Goal: Check status: Check status

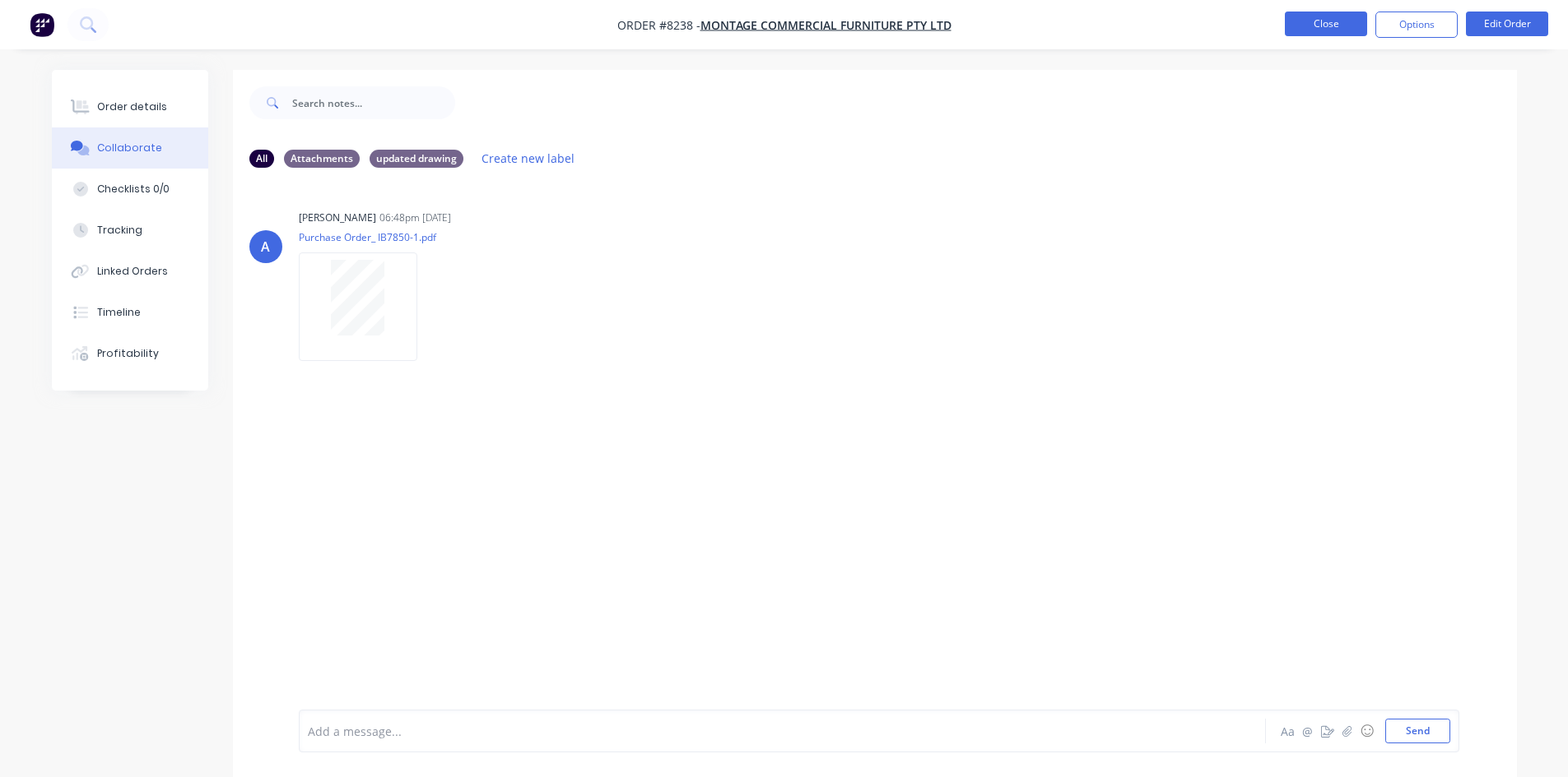
click at [1328, 22] on button "Close" at bounding box center [1325, 23] width 82 height 24
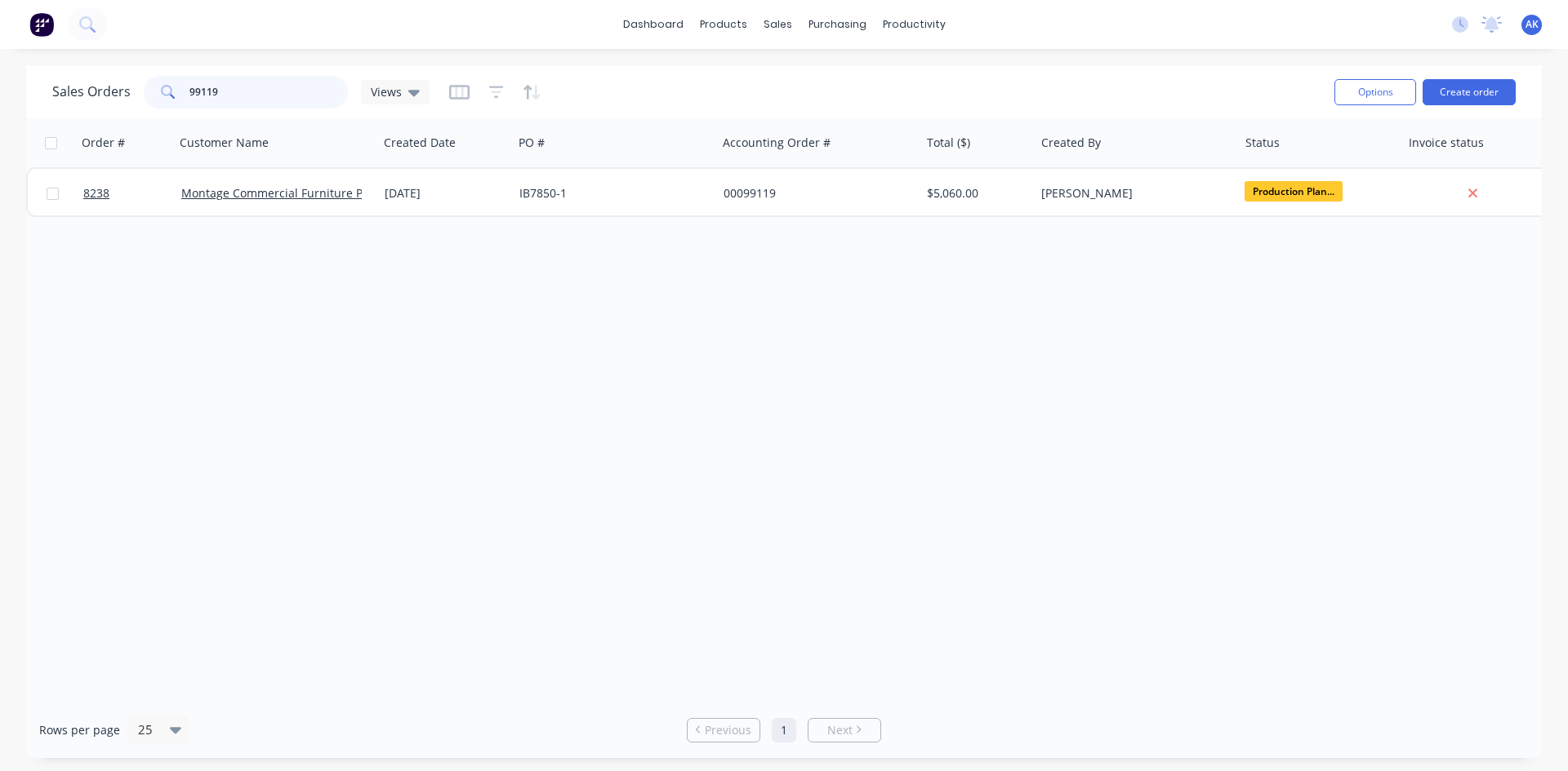
drag, startPoint x: 252, startPoint y: 93, endPoint x: 0, endPoint y: 132, distance: 255.0
click at [0, 132] on div "Sales Orders 99119 Views Options Create order Order # Customer Name Created Dat…" at bounding box center [784, 411] width 1568 height 693
type input "98986"
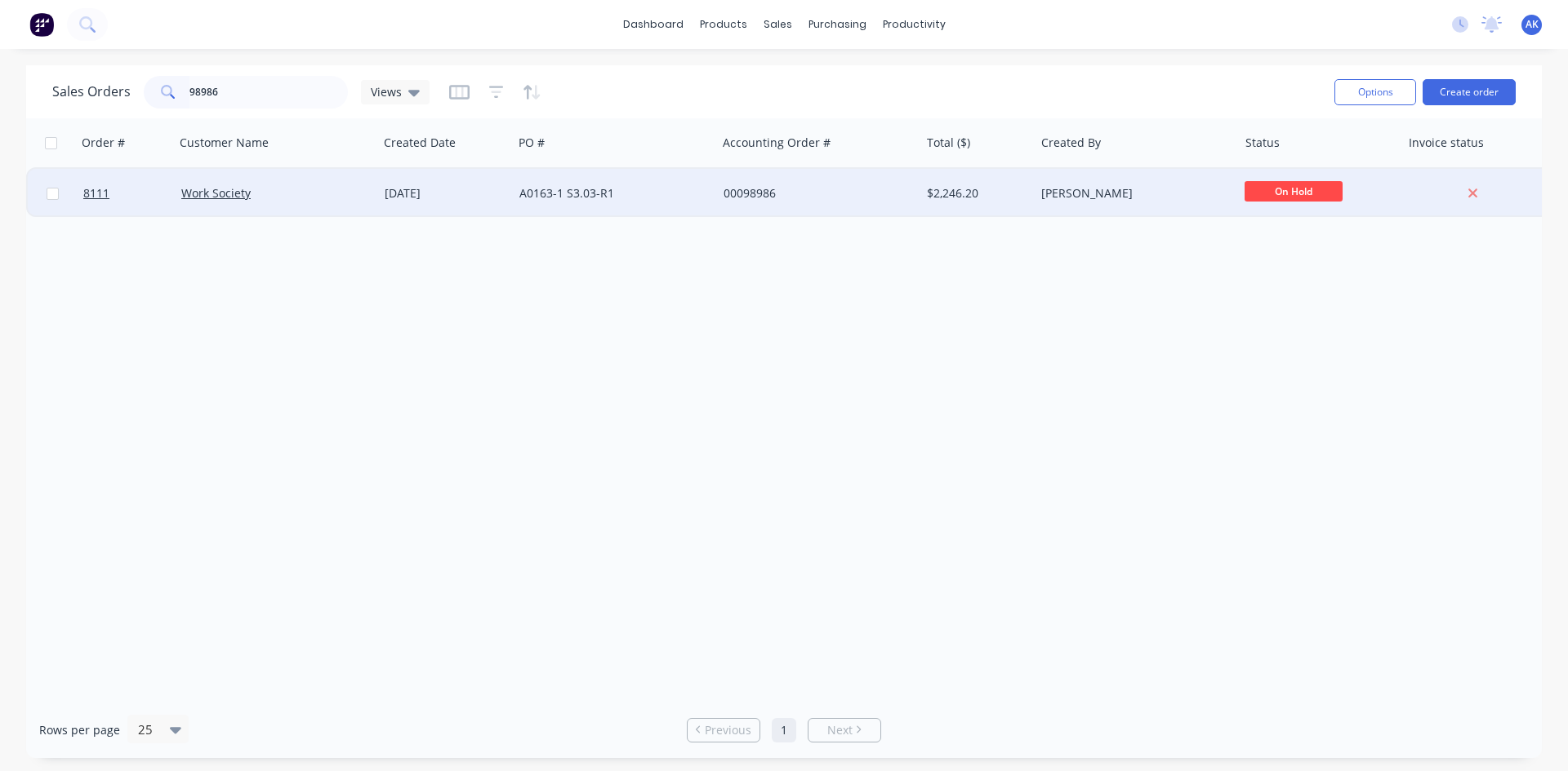
click at [451, 197] on div "[DATE]" at bounding box center [445, 193] width 122 height 16
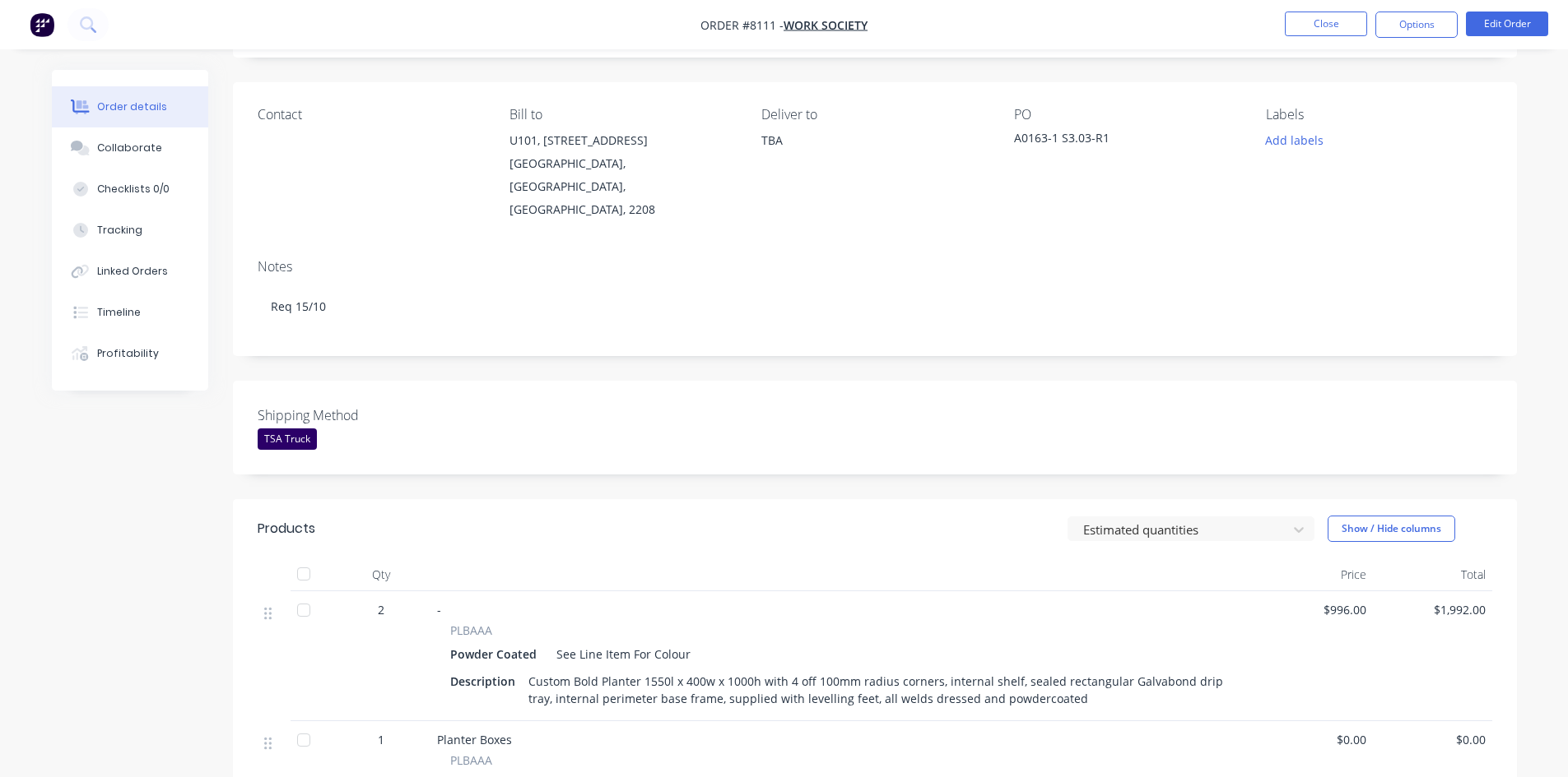
scroll to position [412, 0]
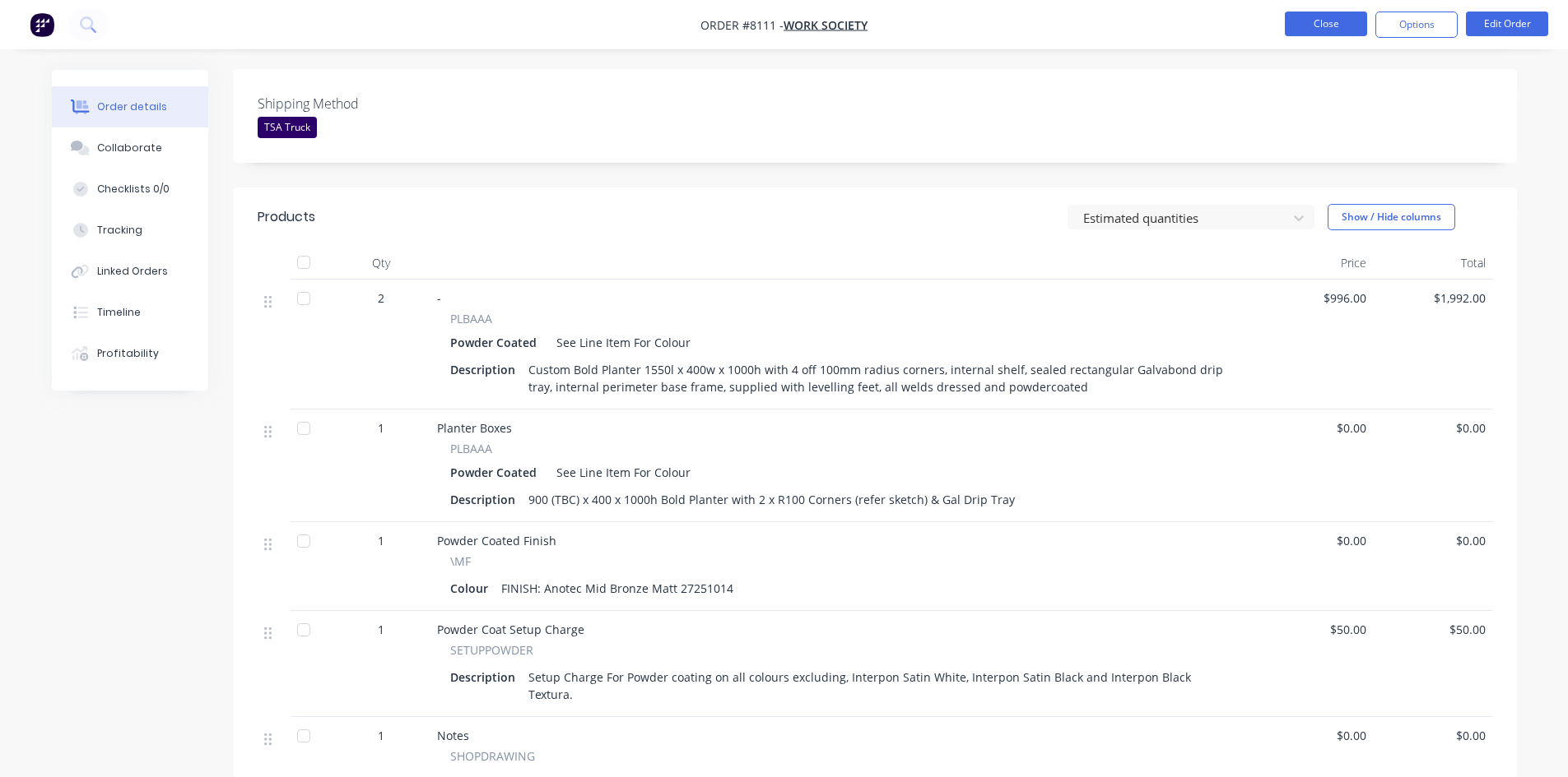
click at [1314, 25] on button "Close" at bounding box center [1325, 23] width 82 height 24
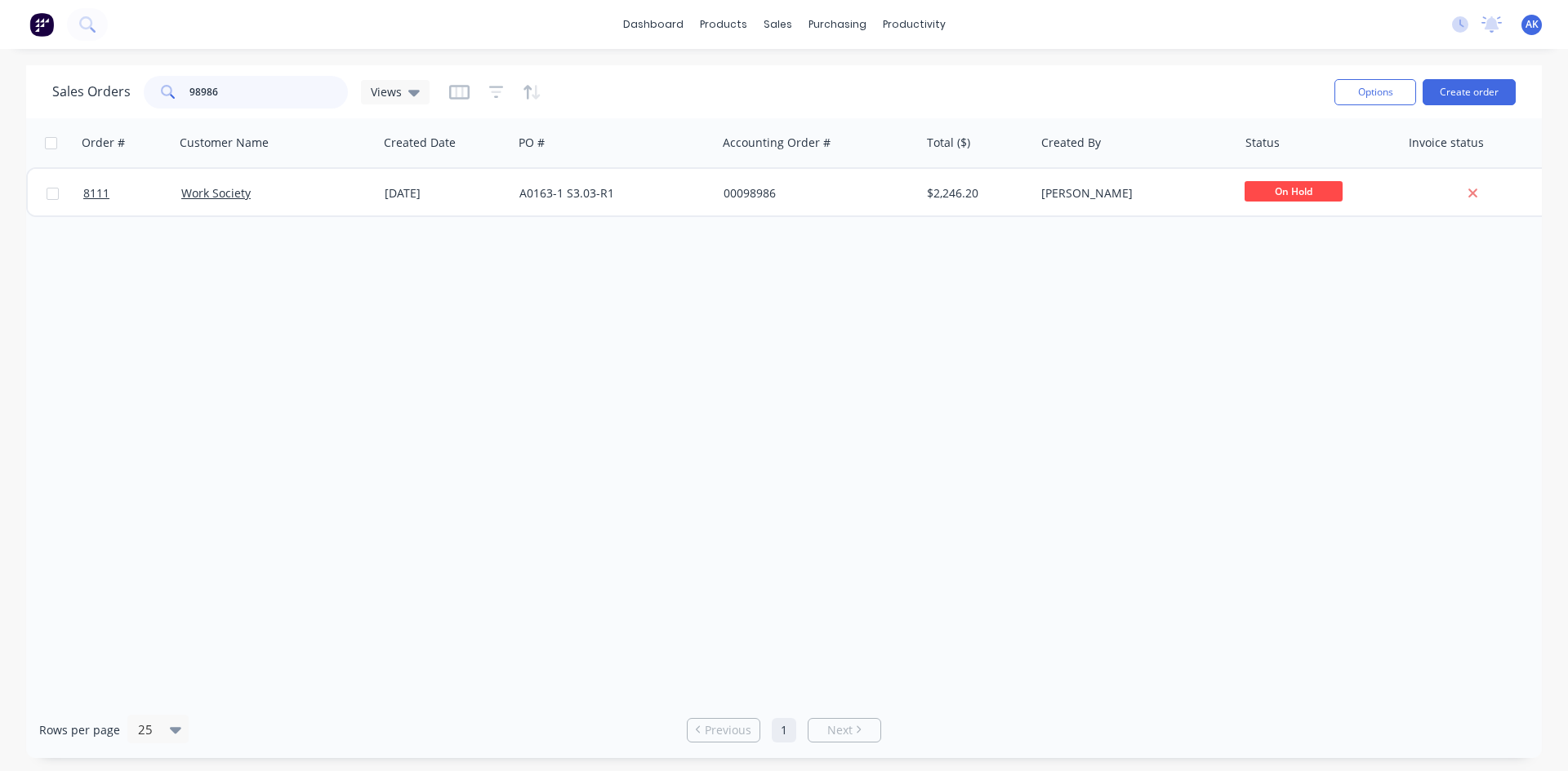
drag, startPoint x: 226, startPoint y: 85, endPoint x: 137, endPoint y: 87, distance: 89.0
click at [137, 87] on div "Sales Orders 98986 Views" at bounding box center [240, 92] width 377 height 33
type input "99003"
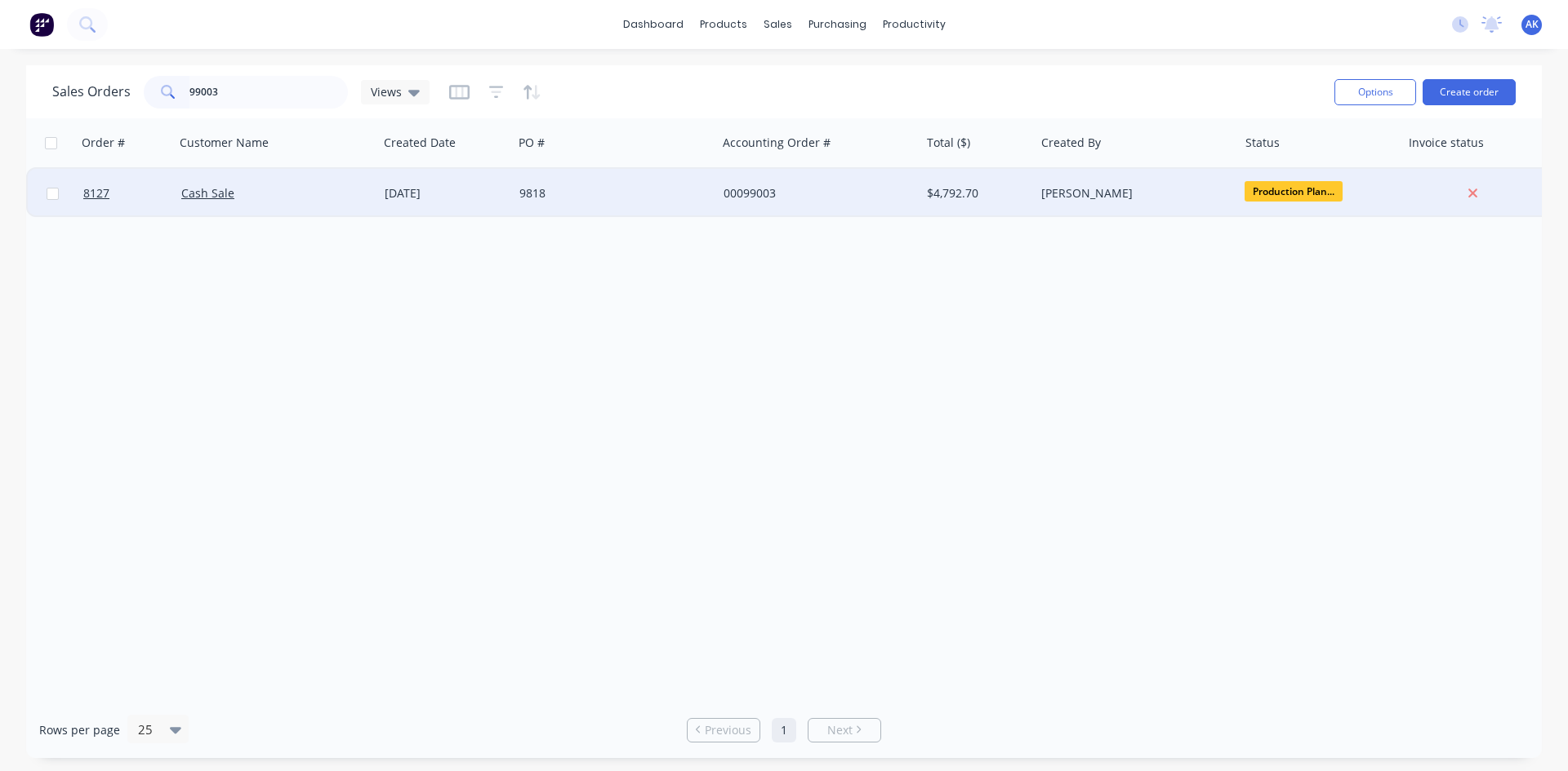
click at [750, 198] on div "00099003" at bounding box center [814, 193] width 181 height 16
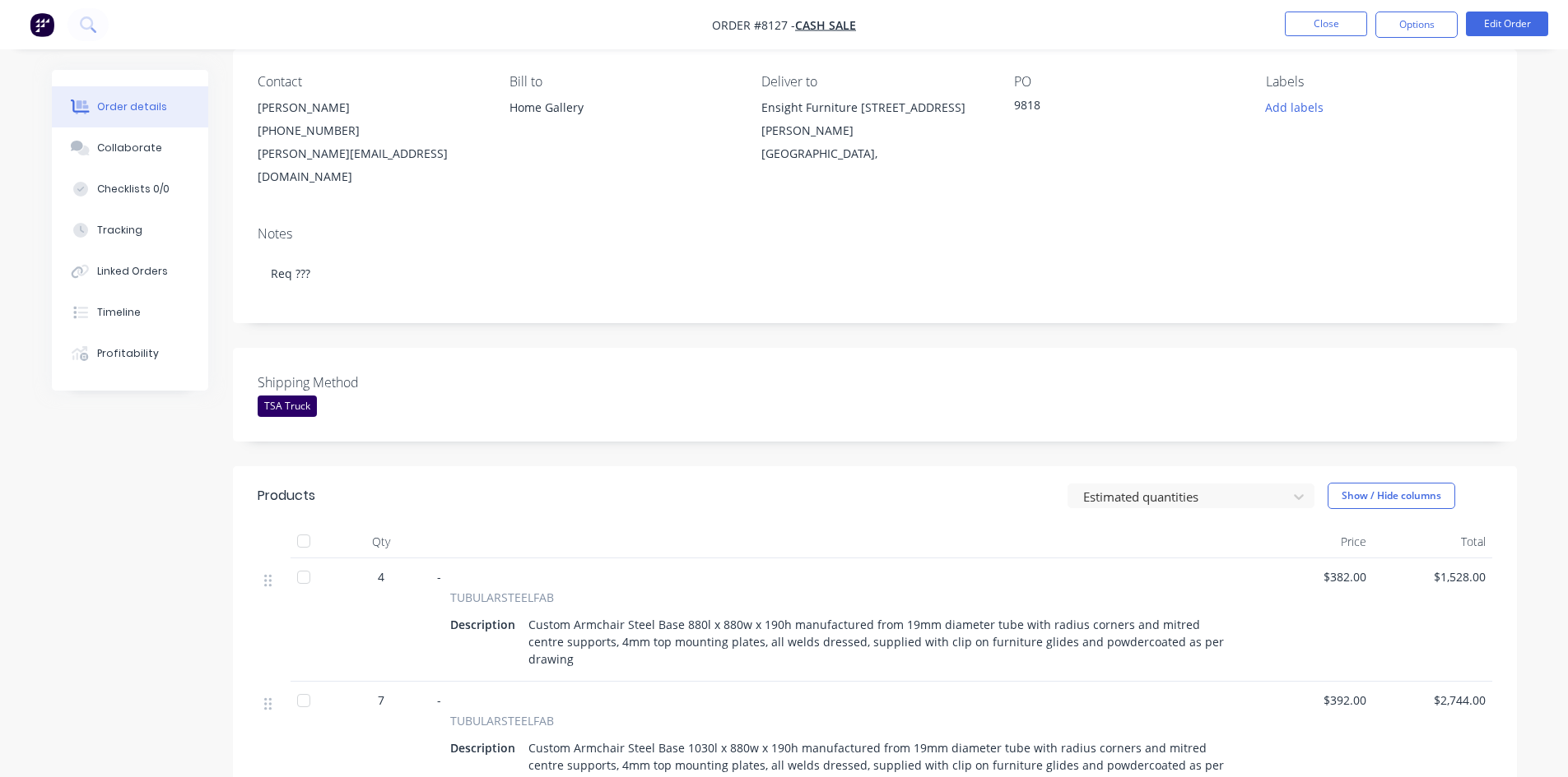
scroll to position [165, 0]
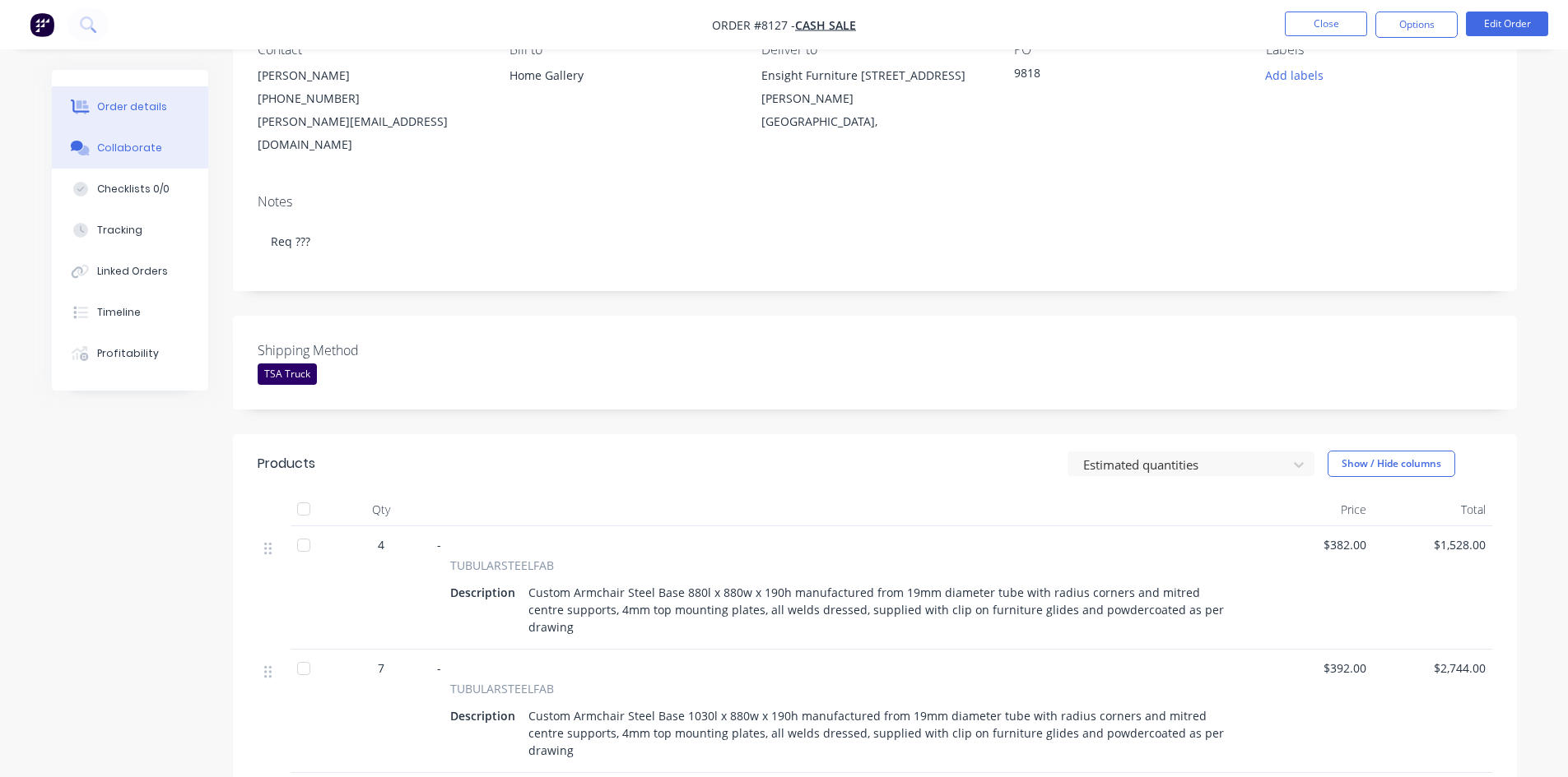
click at [147, 147] on div "Collaborate" at bounding box center [129, 147] width 65 height 15
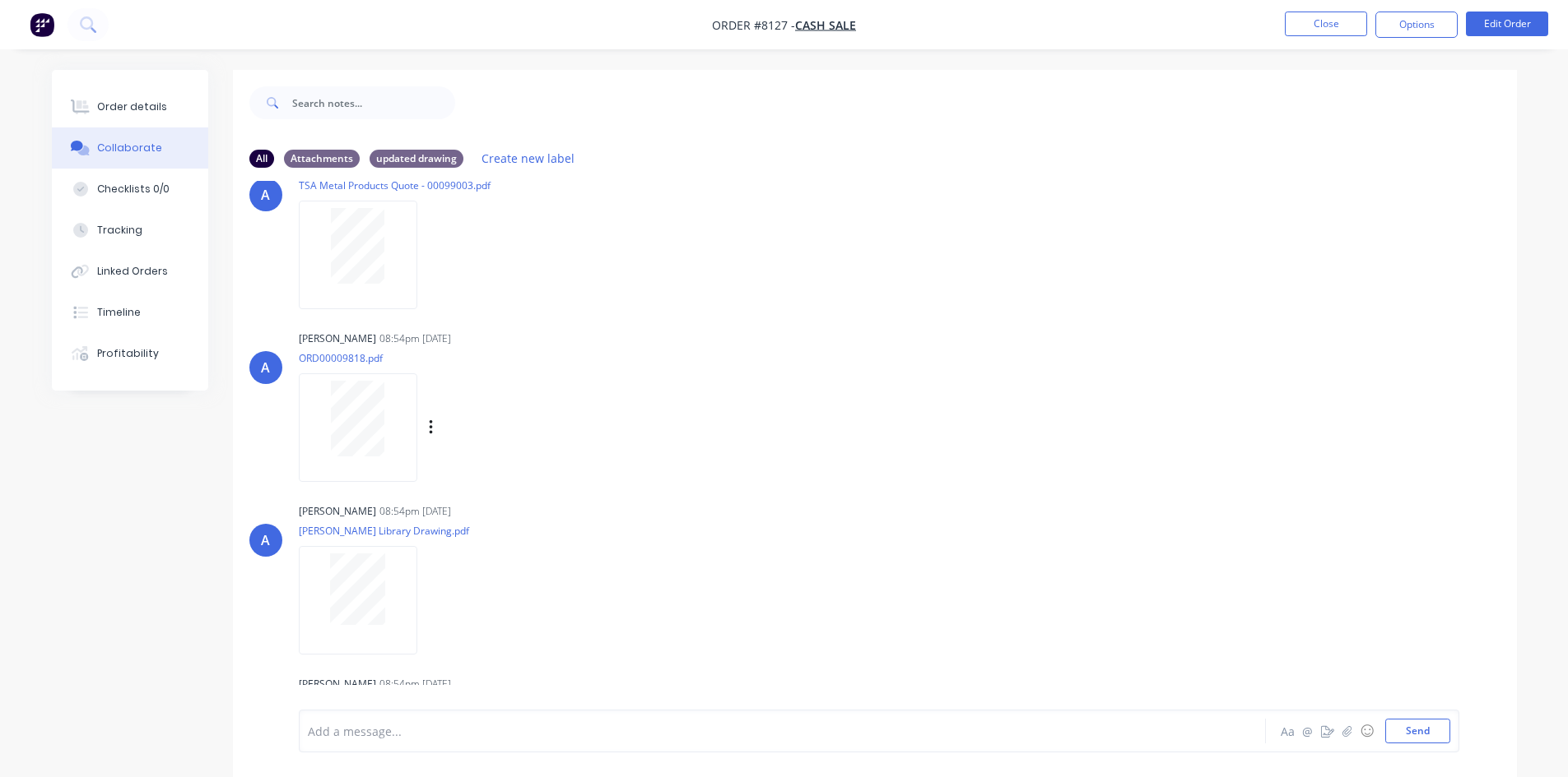
scroll to position [75, 0]
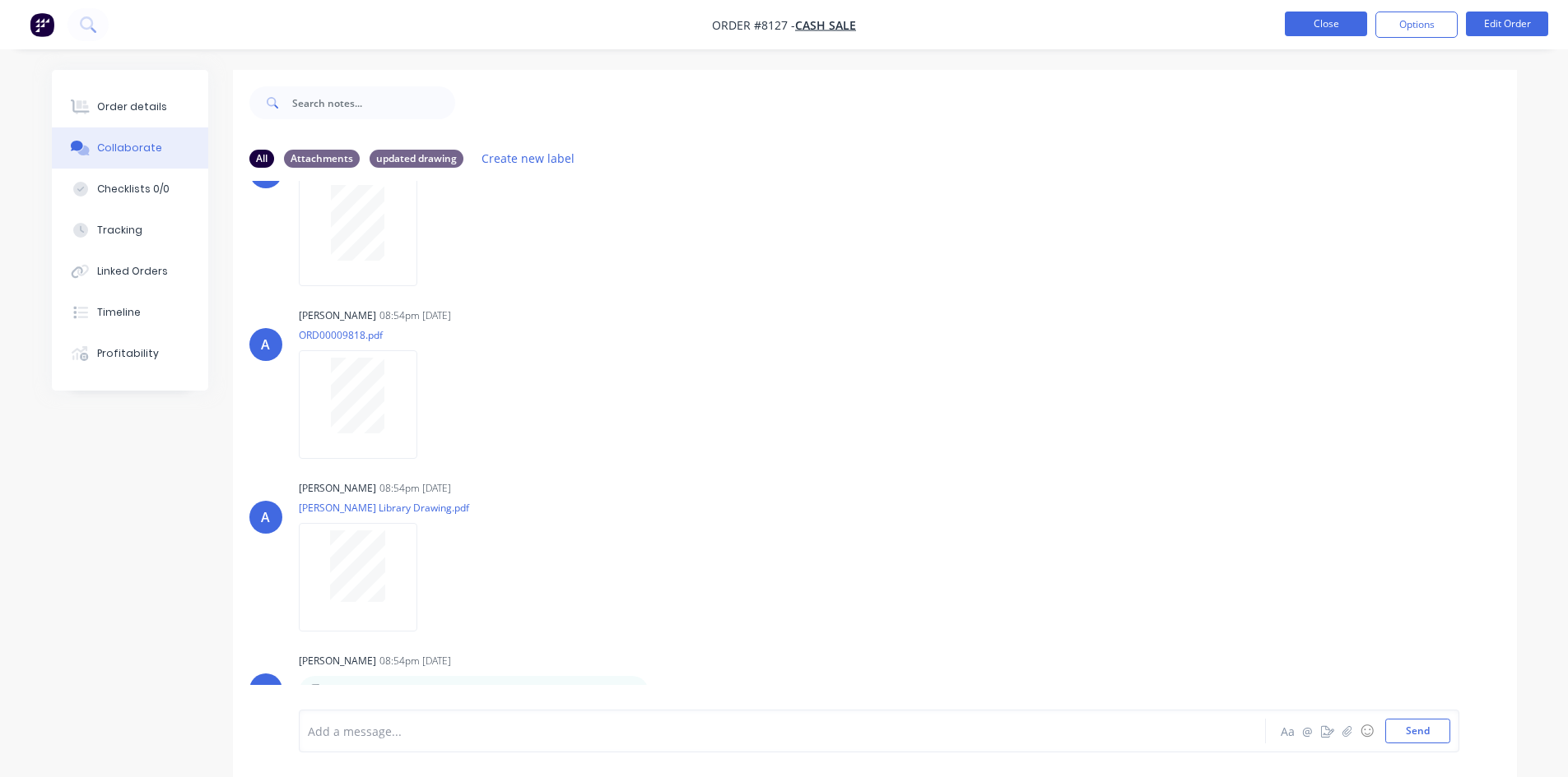
click at [1340, 23] on button "Close" at bounding box center [1325, 23] width 82 height 24
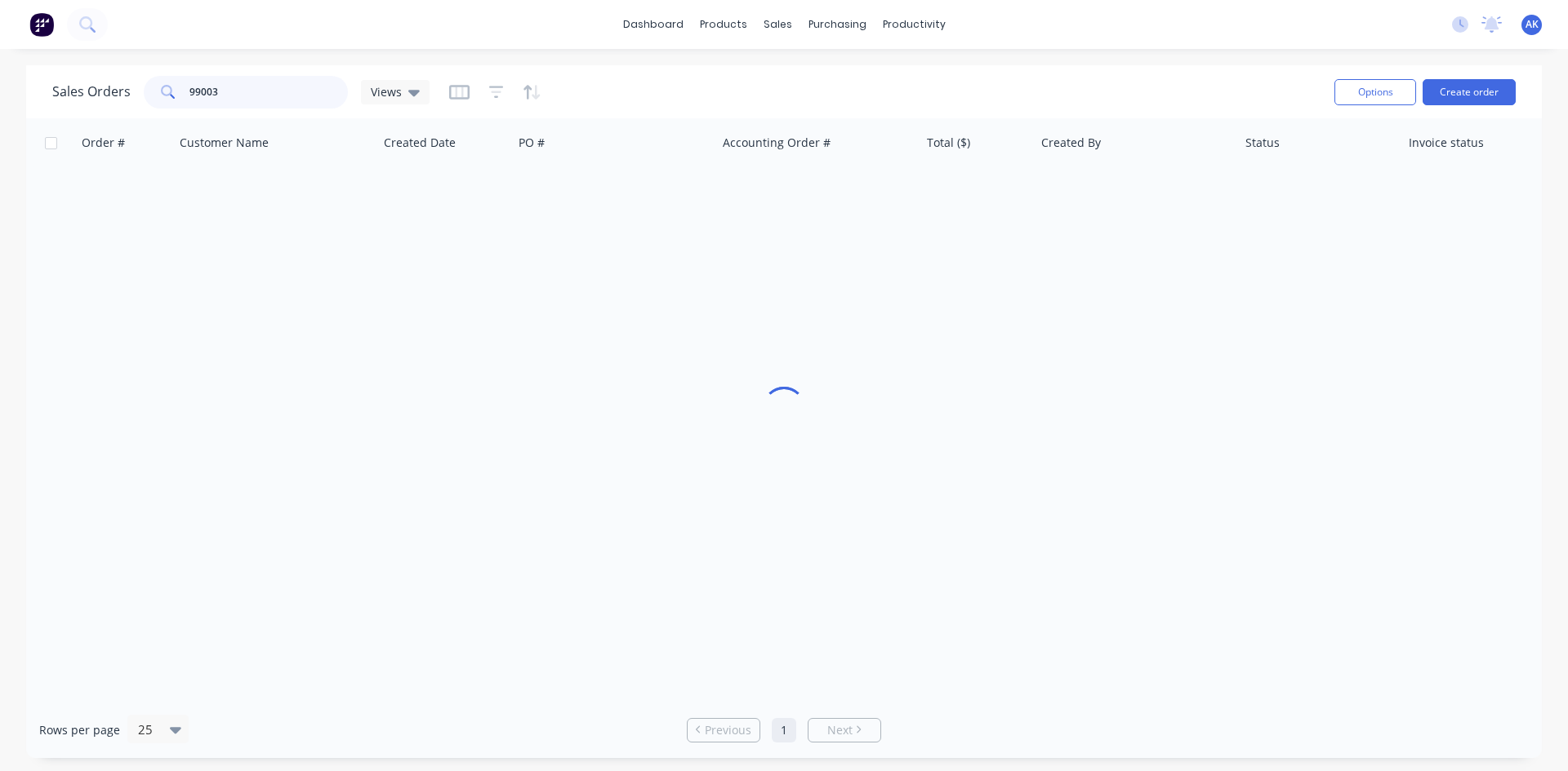
drag, startPoint x: 252, startPoint y: 94, endPoint x: 95, endPoint y: 101, distance: 157.2
click at [95, 101] on div "Sales Orders 99003 Views" at bounding box center [240, 92] width 377 height 33
type input "98905"
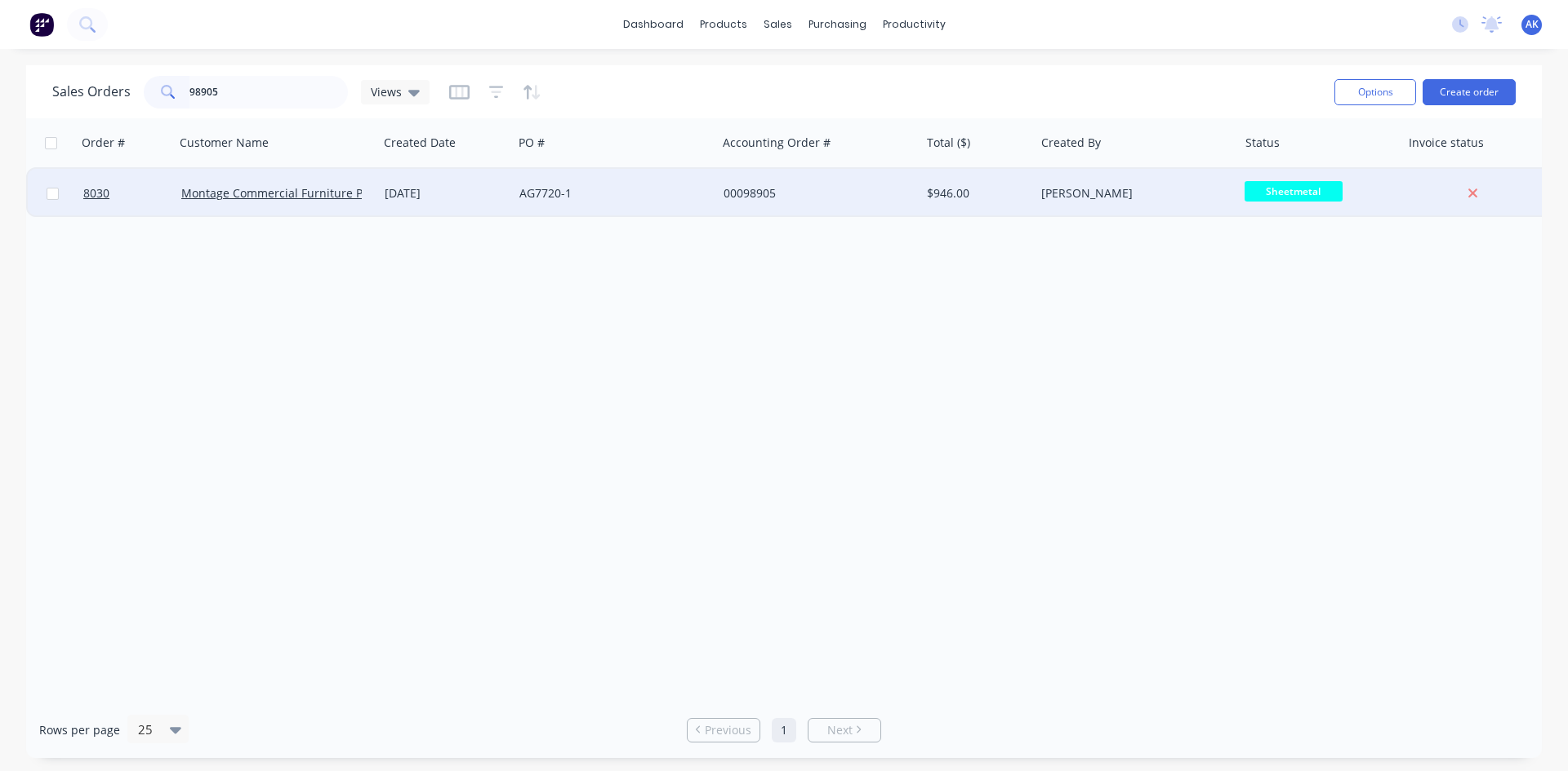
click at [530, 190] on div "AG7720-1" at bounding box center [610, 193] width 181 height 16
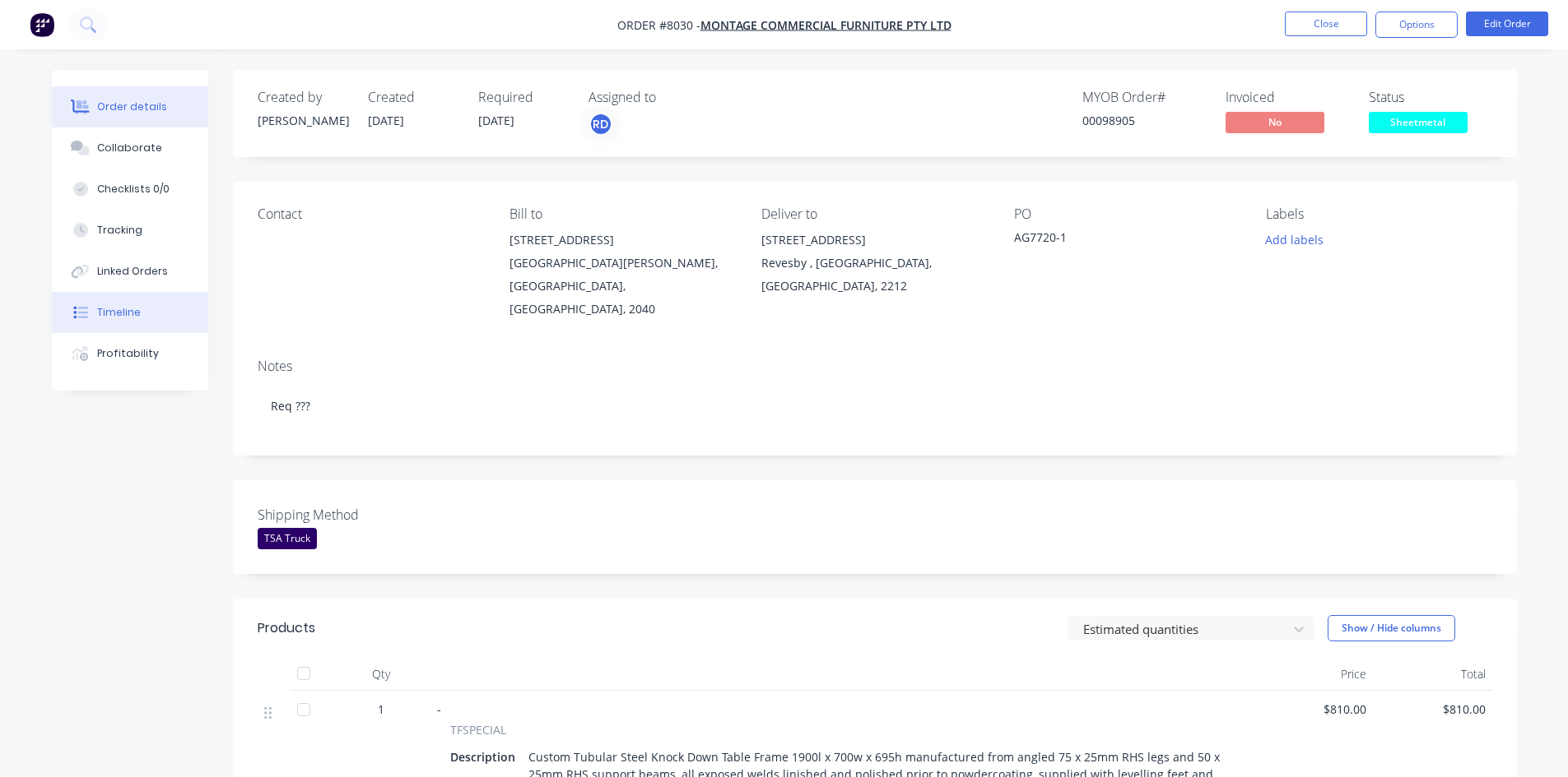
click at [159, 314] on button "Timeline" at bounding box center [129, 312] width 156 height 41
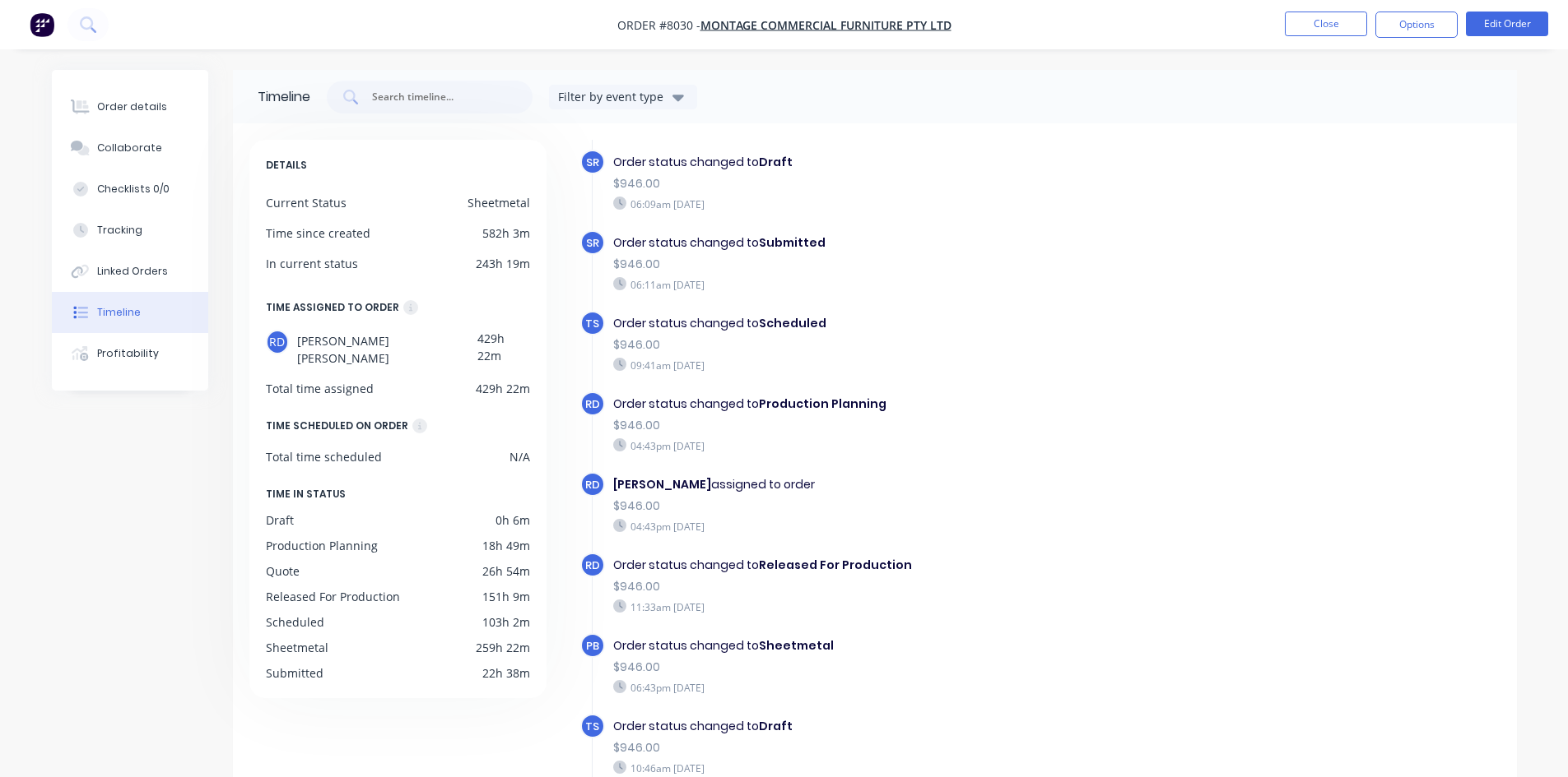
scroll to position [507, 0]
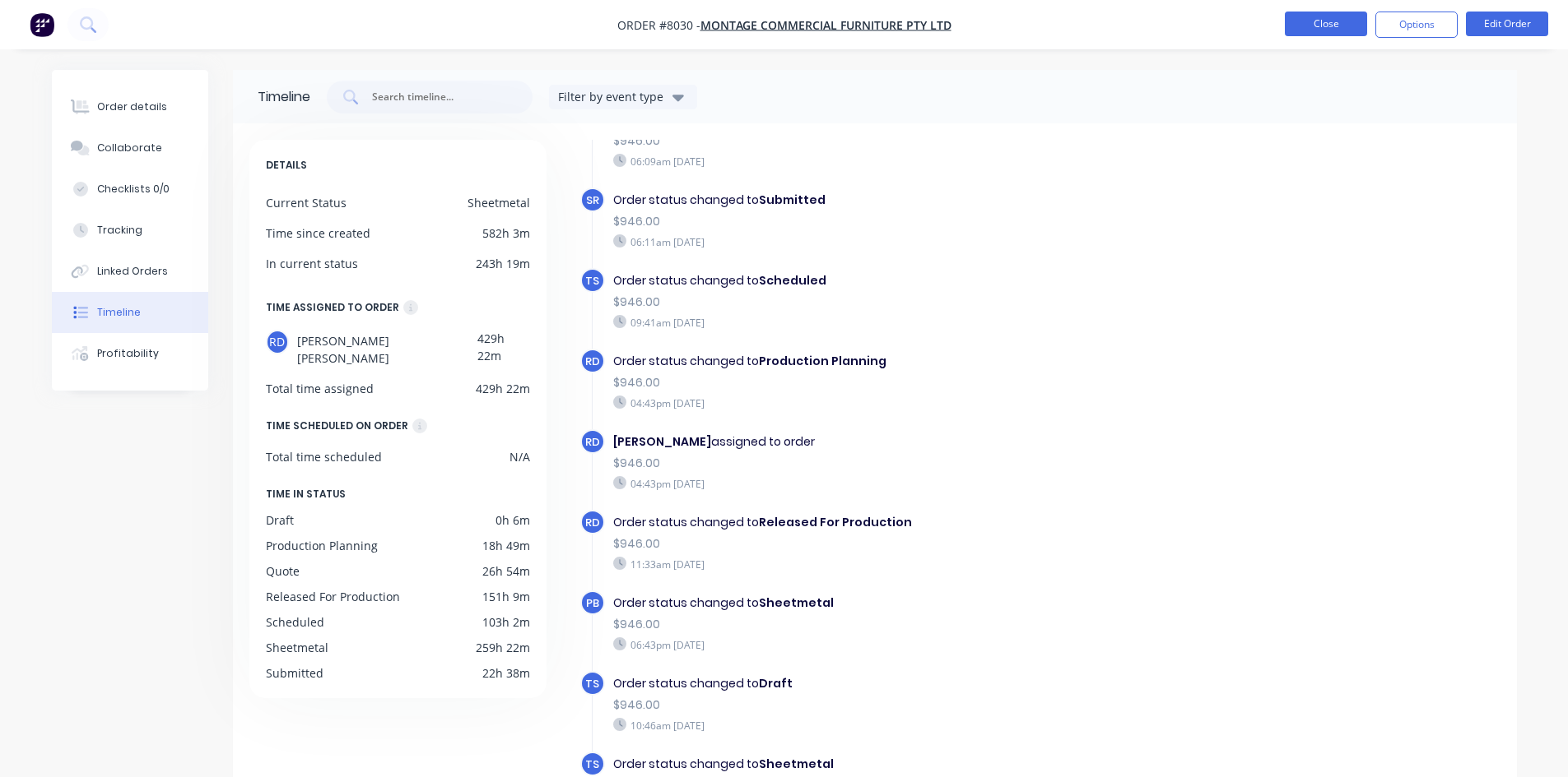
click at [1302, 16] on button "Close" at bounding box center [1325, 23] width 82 height 24
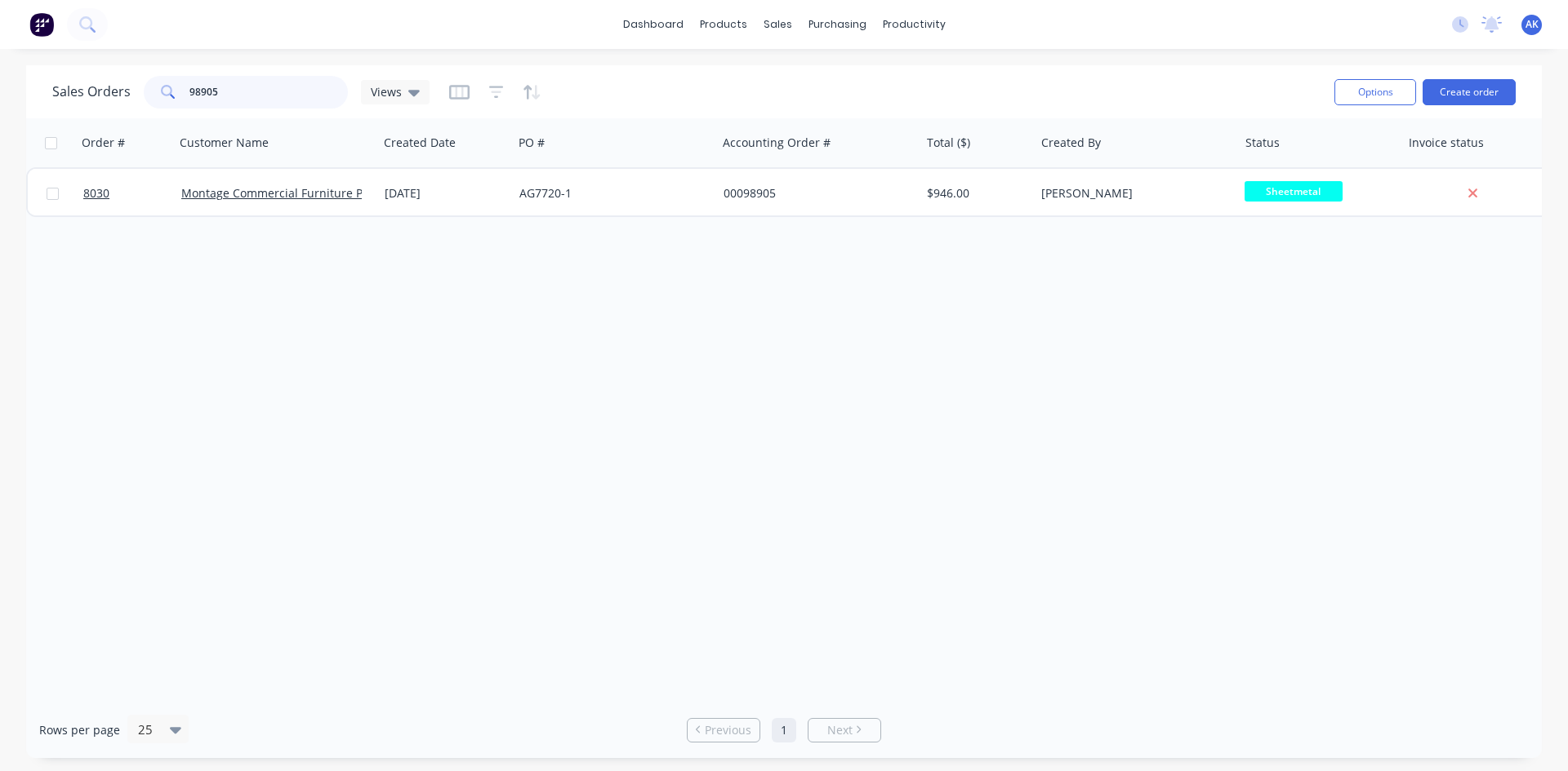
drag, startPoint x: 254, startPoint y: 98, endPoint x: 48, endPoint y: 121, distance: 207.3
click at [48, 121] on div "Sales Orders 98905 Views Options Create order Order # Customer Name Created Dat…" at bounding box center [784, 411] width 1516 height 693
type input "97970"
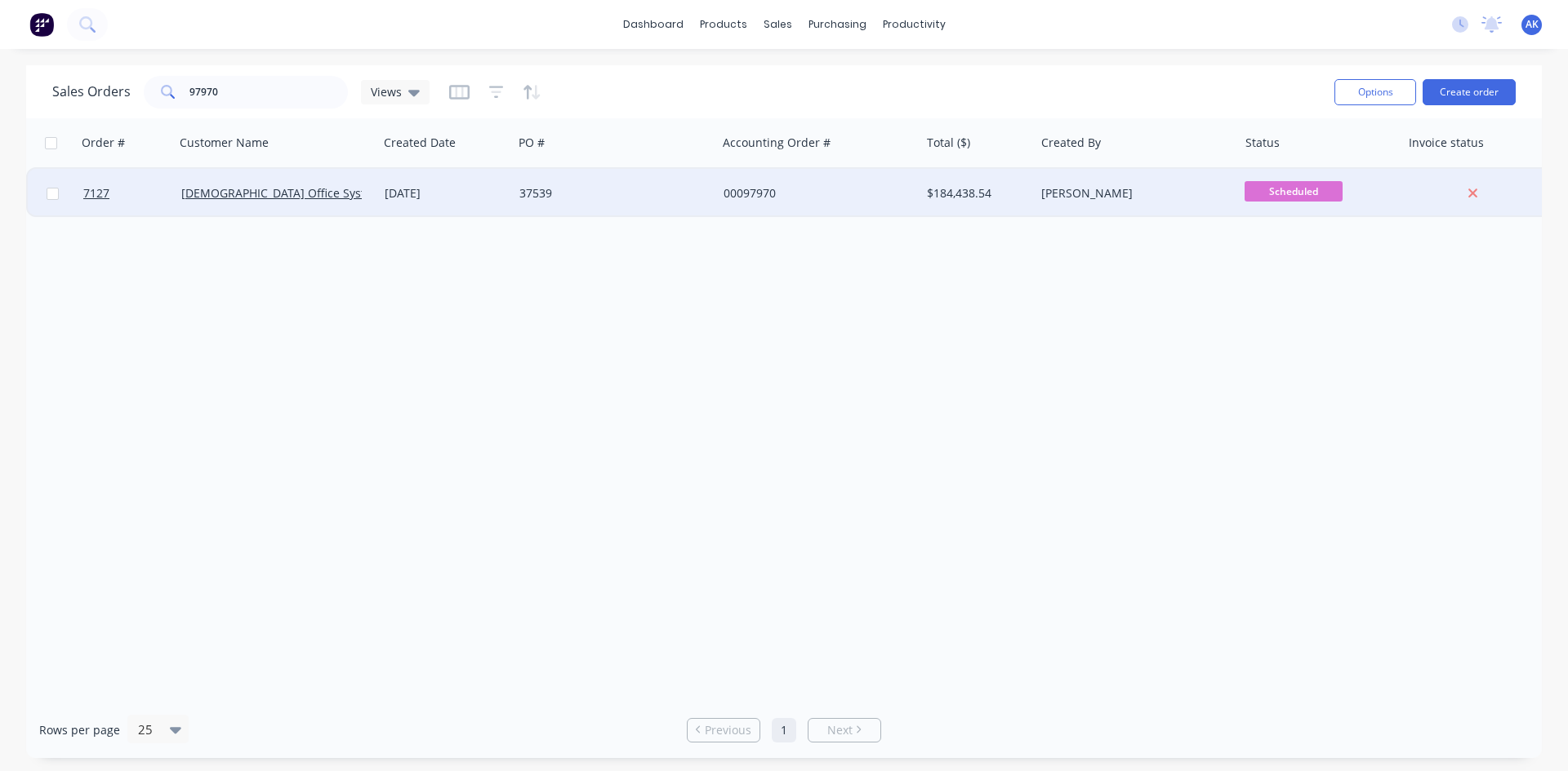
click at [470, 200] on div "[DATE]" at bounding box center [445, 193] width 122 height 16
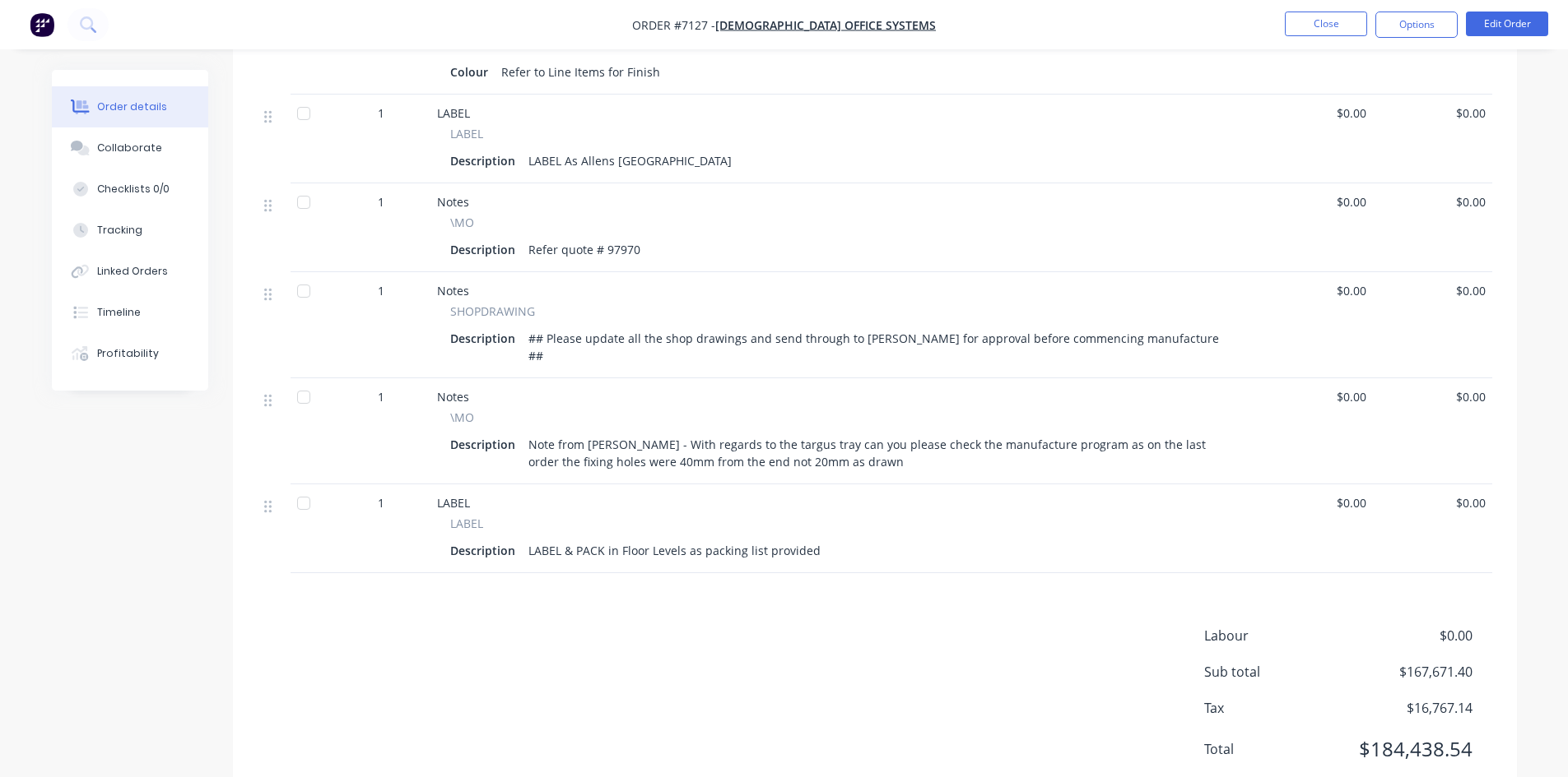
scroll to position [1441, 0]
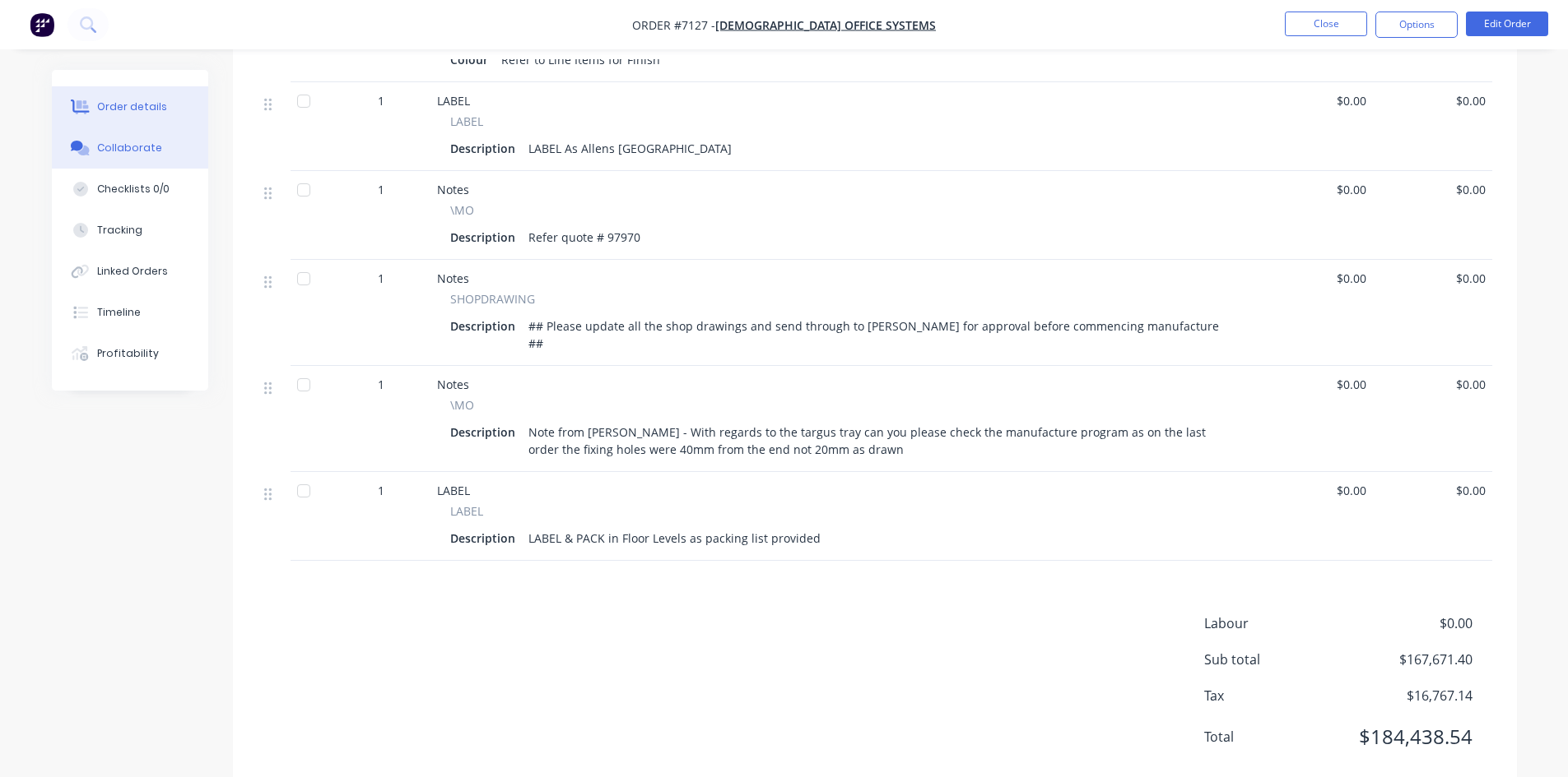
click at [161, 153] on button "Collaborate" at bounding box center [129, 148] width 156 height 41
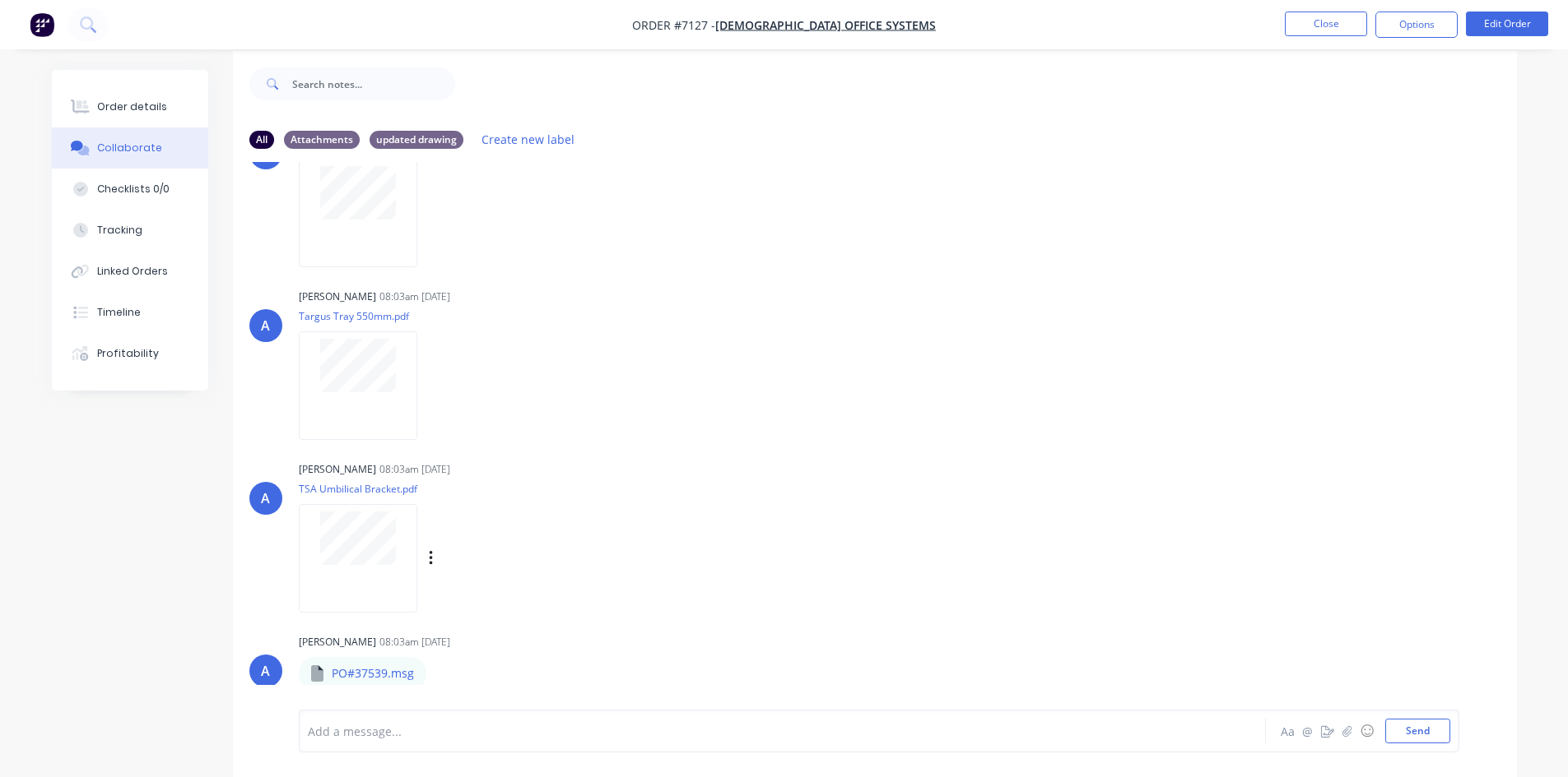
scroll to position [24, 0]
click at [442, 669] on button "button" at bounding box center [440, 668] width 7 height 24
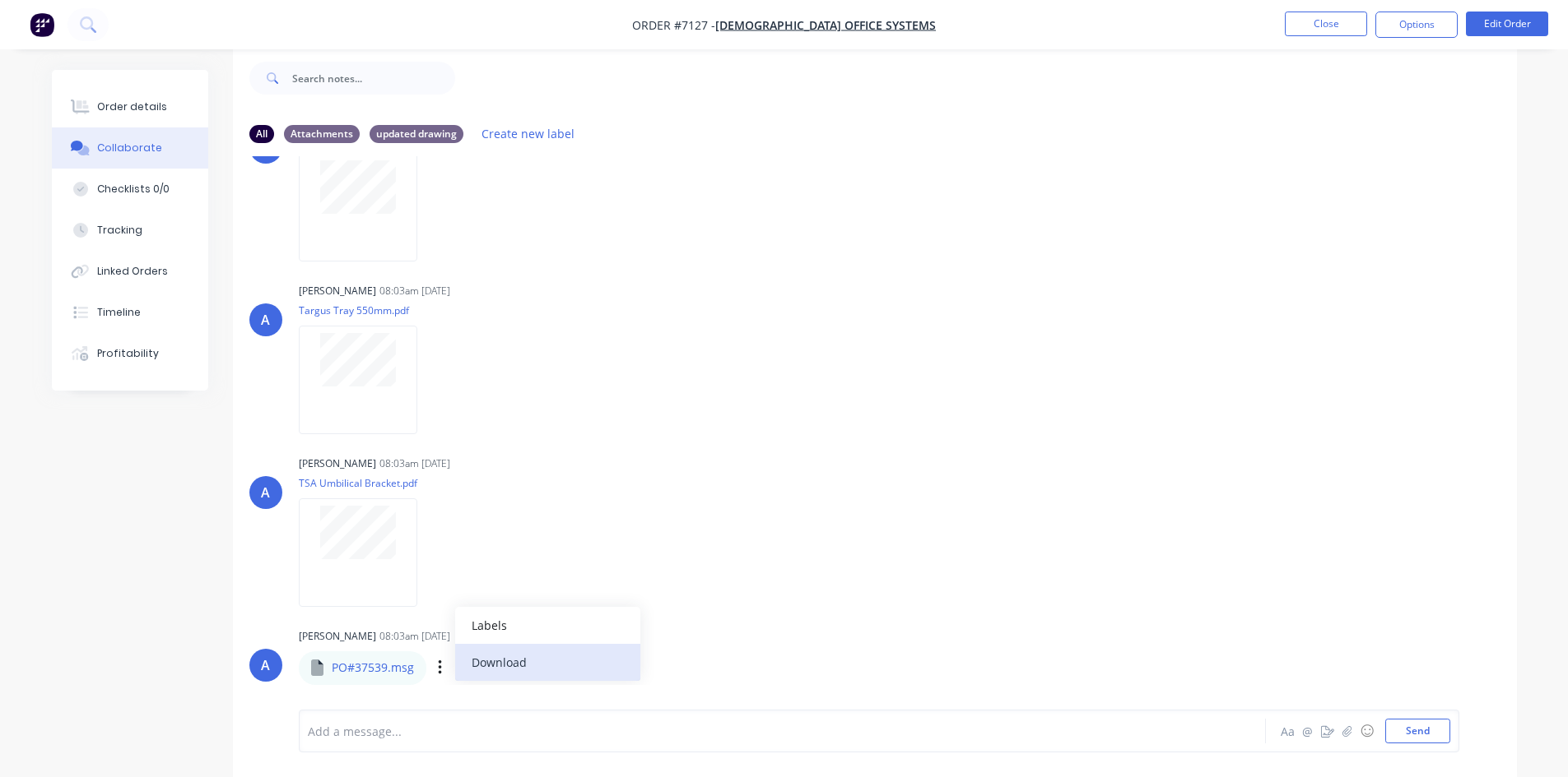
click at [489, 659] on button "Download" at bounding box center [548, 663] width 185 height 37
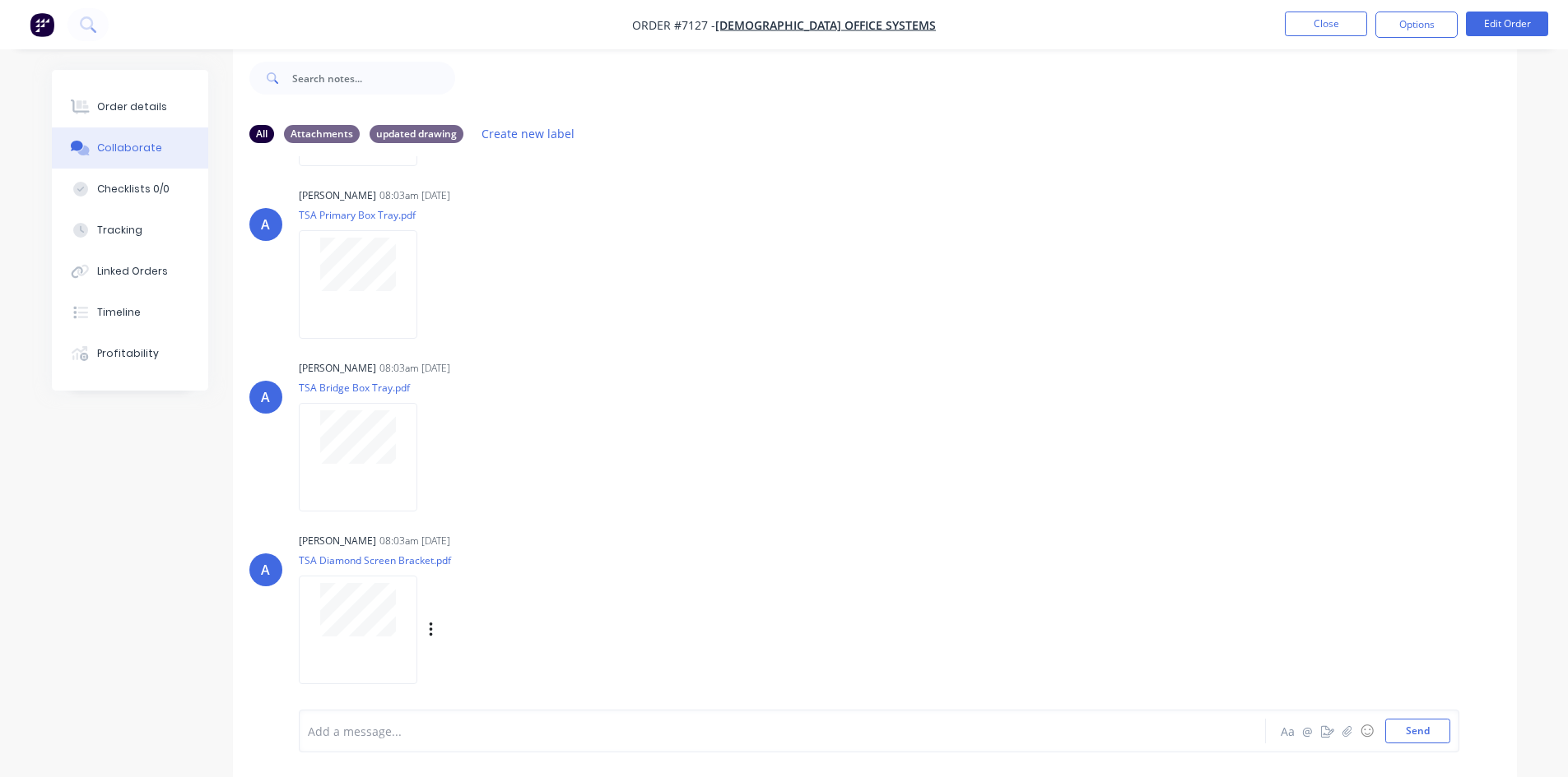
scroll to position [445, 0]
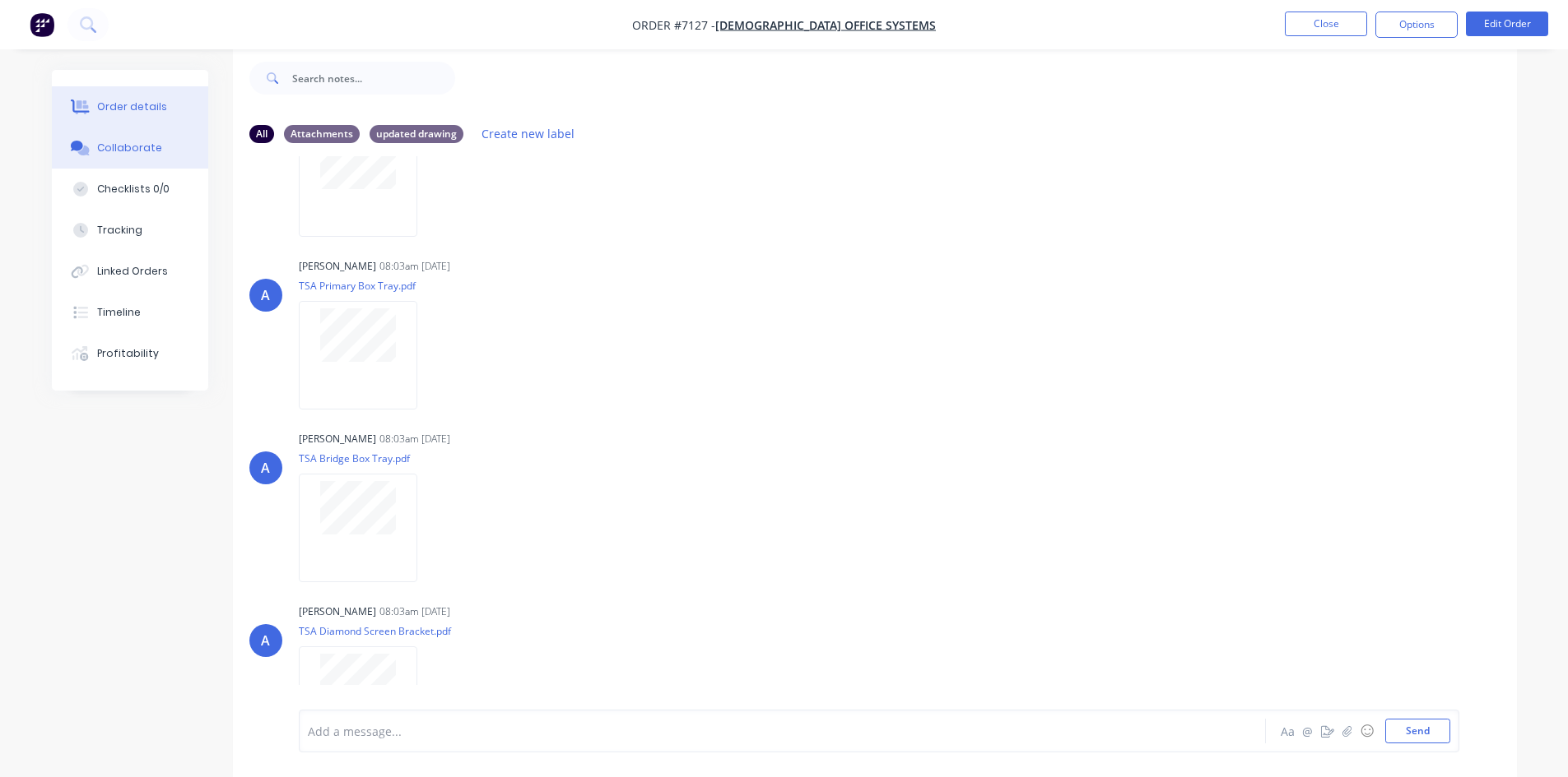
click at [177, 112] on button "Order details" at bounding box center [129, 107] width 156 height 41
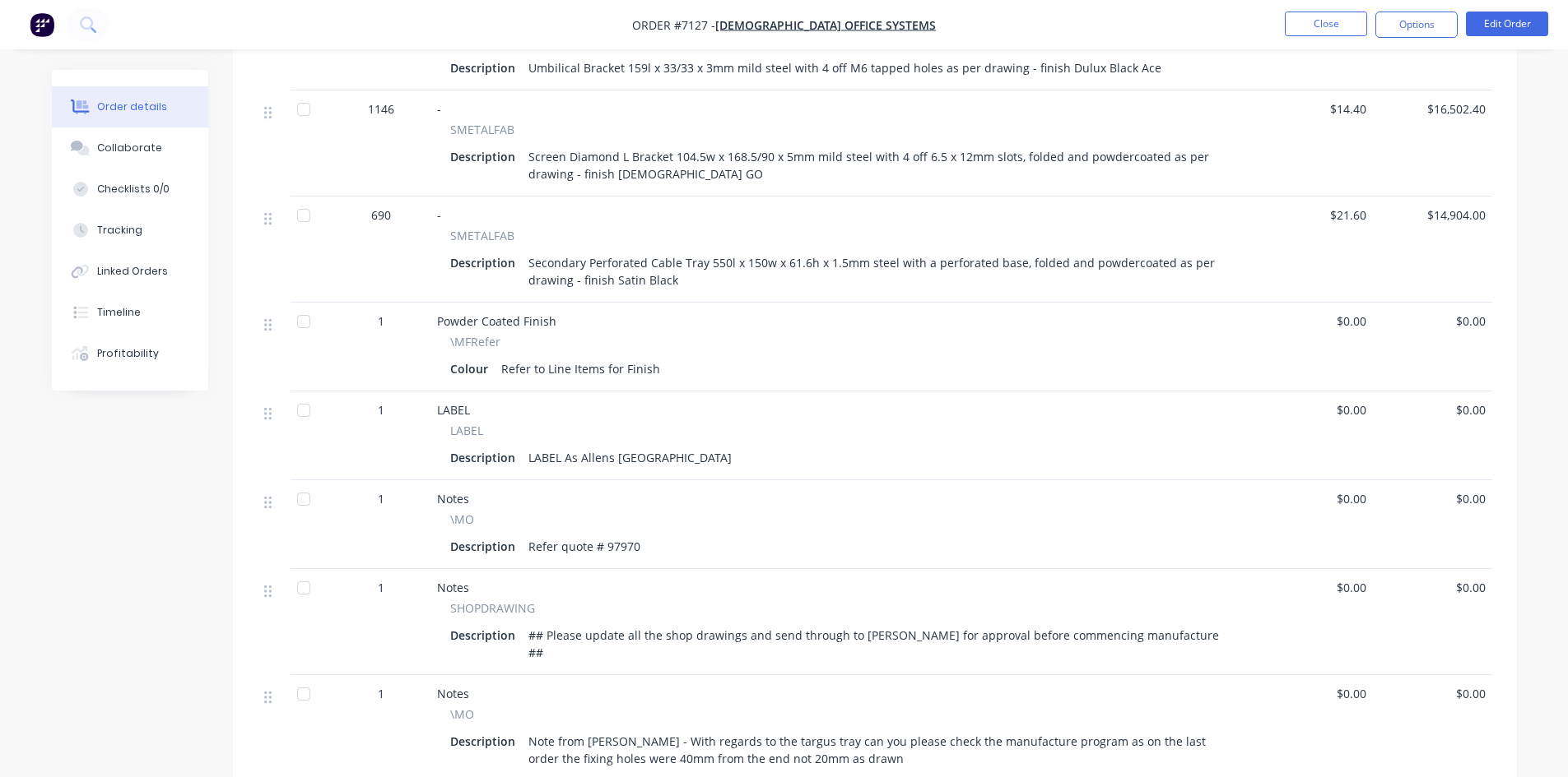
scroll to position [1176, 0]
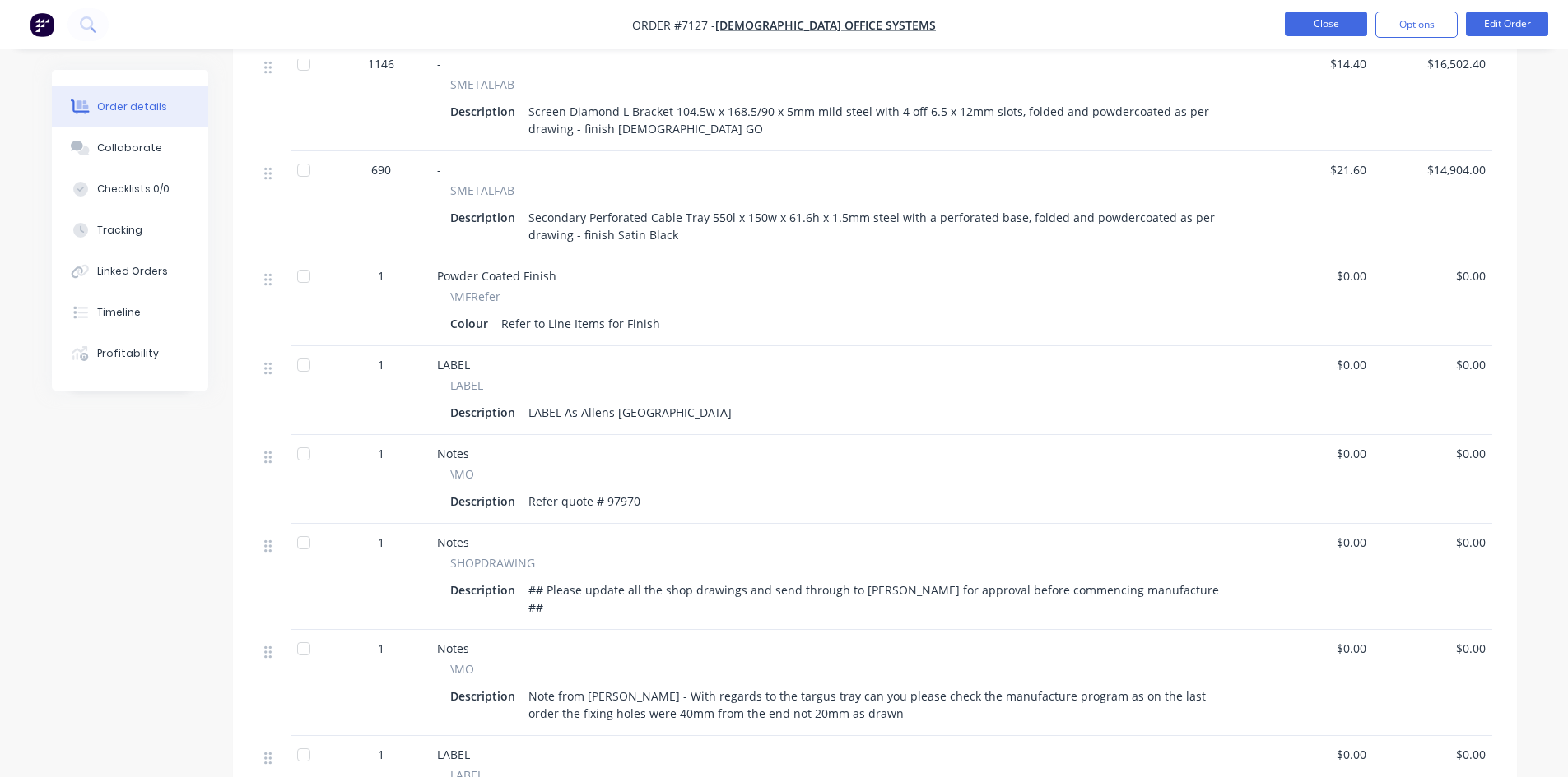
click at [1323, 21] on button "Close" at bounding box center [1325, 23] width 82 height 24
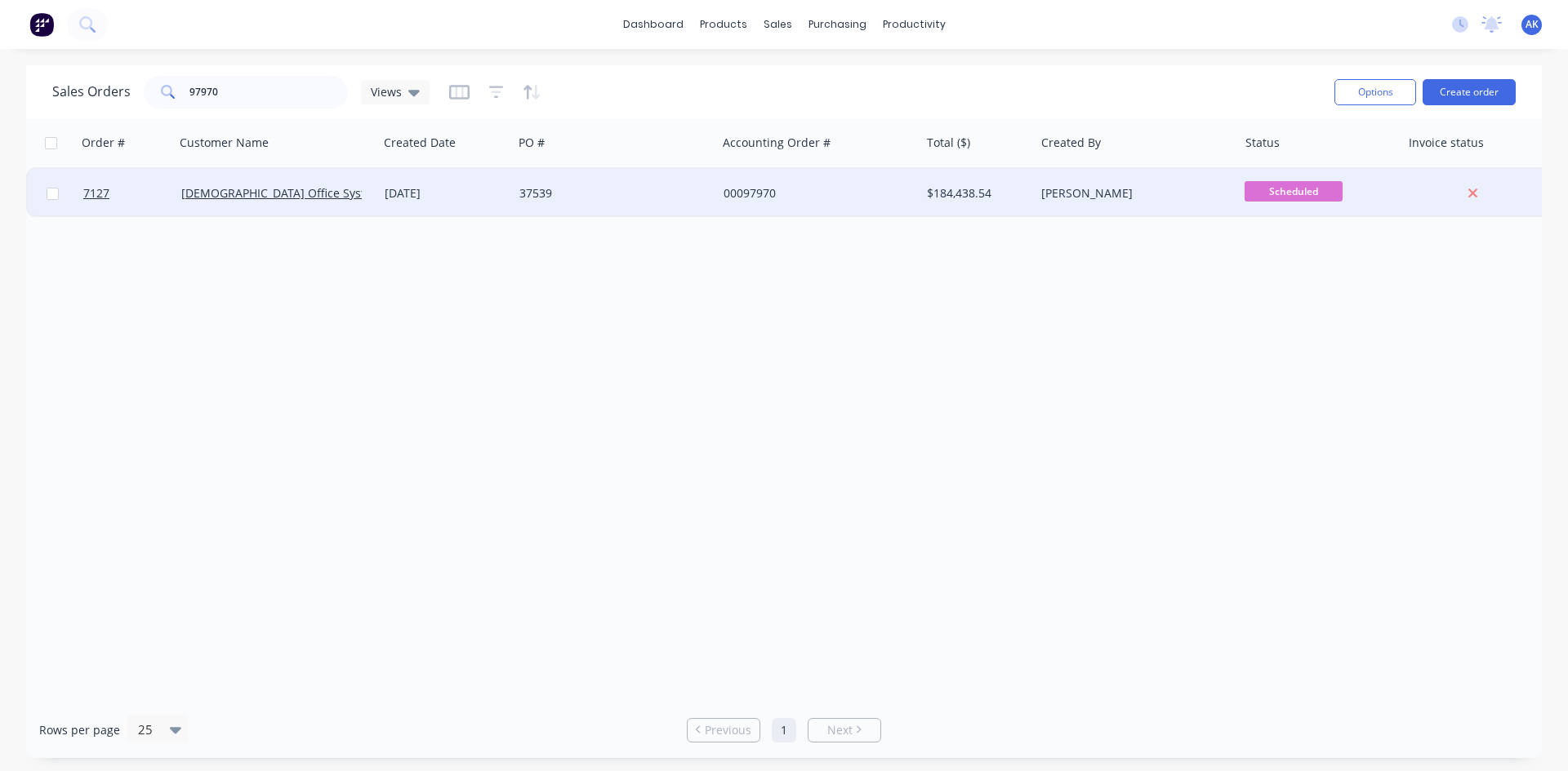
click at [473, 192] on div "[DATE]" at bounding box center [445, 193] width 122 height 16
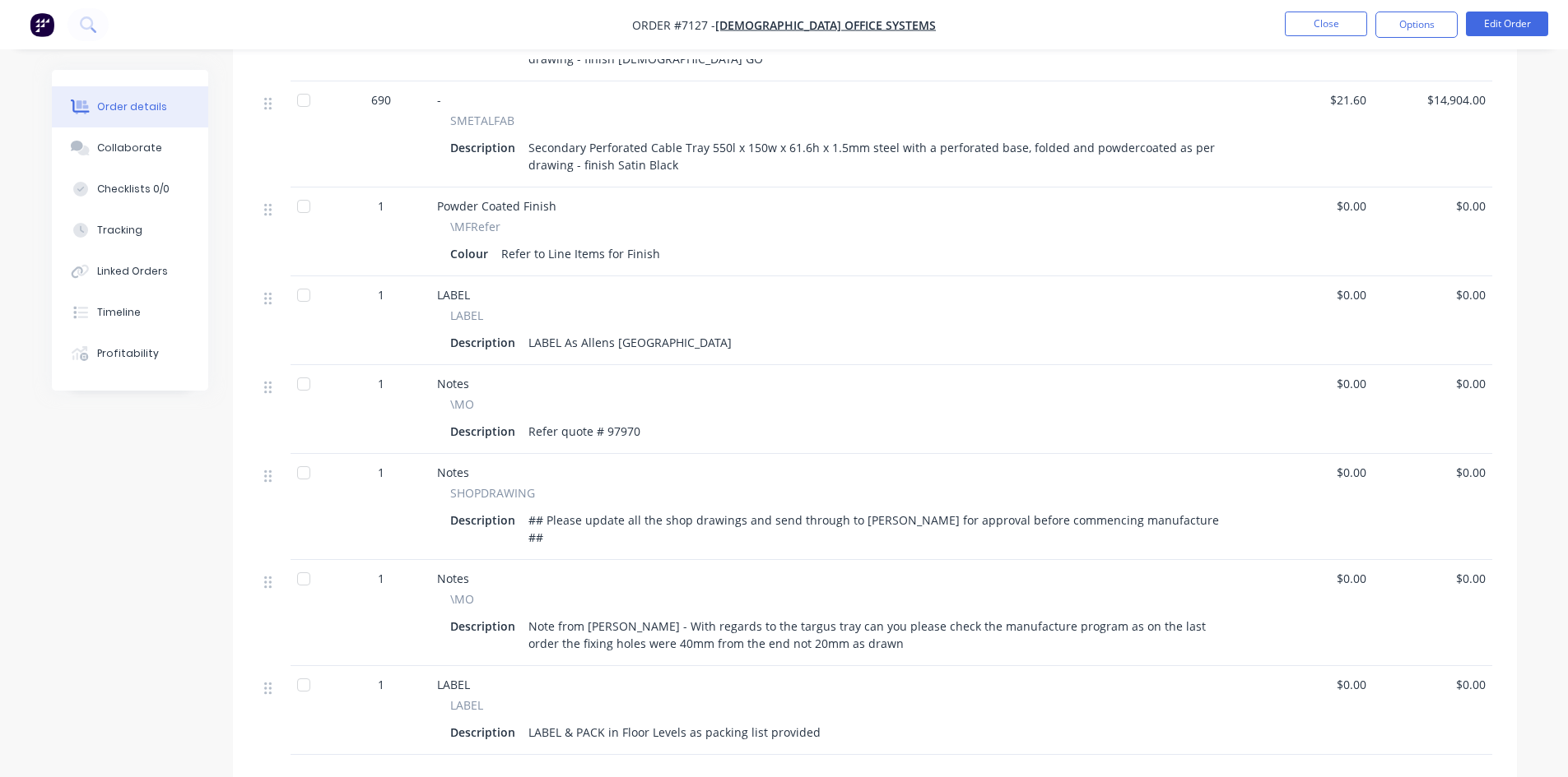
scroll to position [1398, 0]
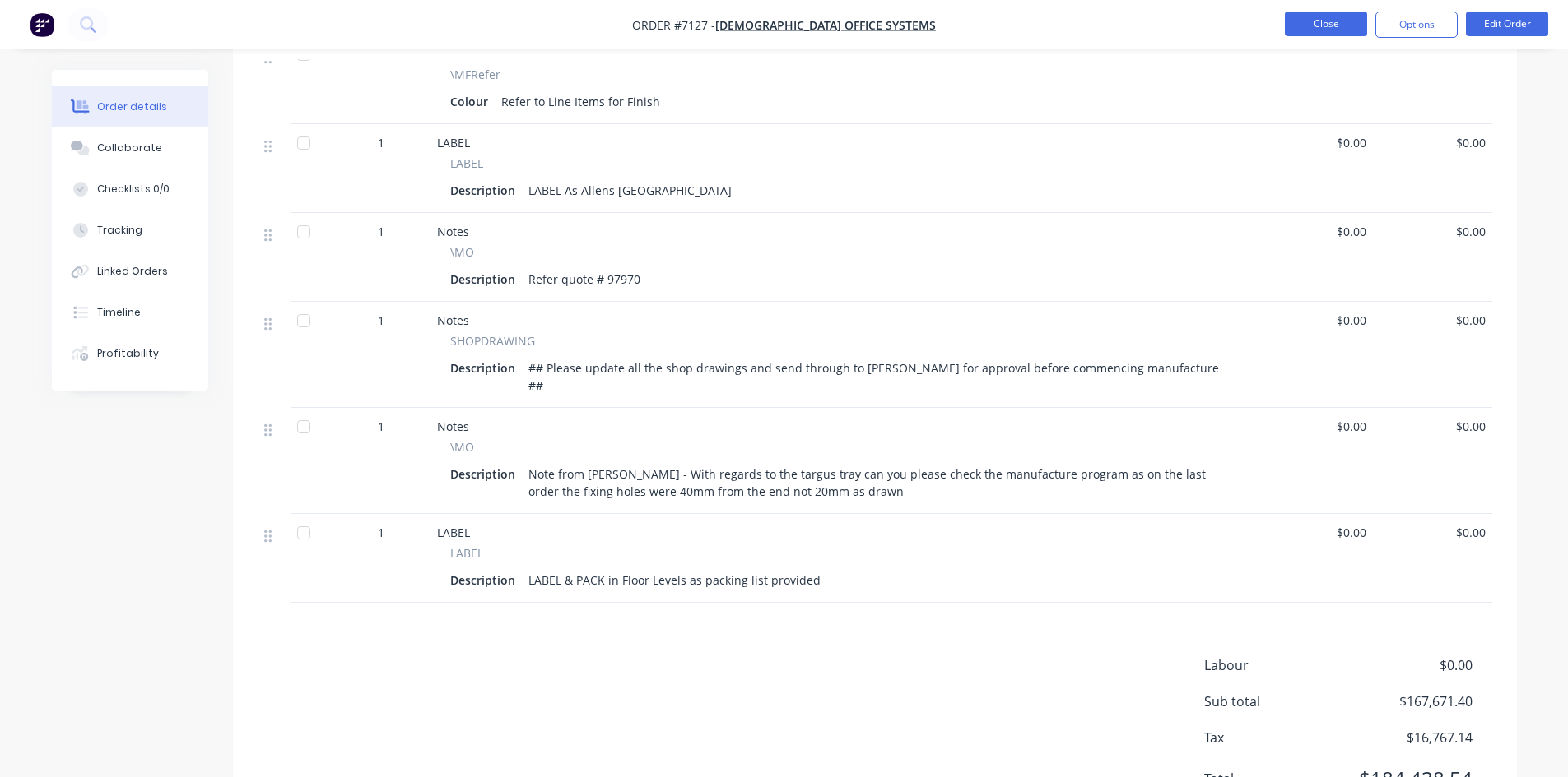
click at [1315, 24] on button "Close" at bounding box center [1325, 23] width 82 height 24
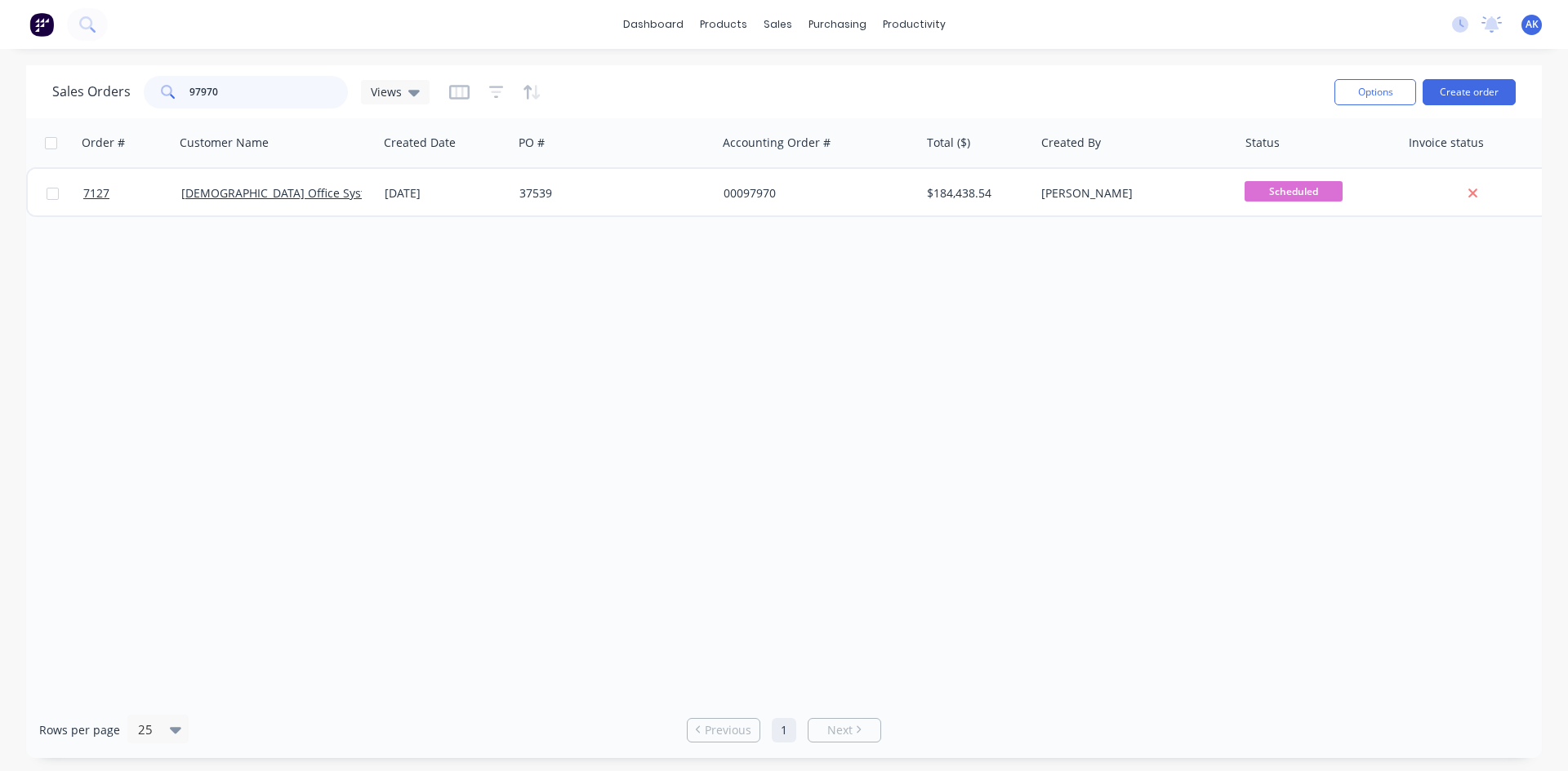
drag, startPoint x: 256, startPoint y: 93, endPoint x: 93, endPoint y: 103, distance: 163.3
click at [93, 103] on div "Sales Orders 97970 Views" at bounding box center [240, 92] width 377 height 33
type input "98924"
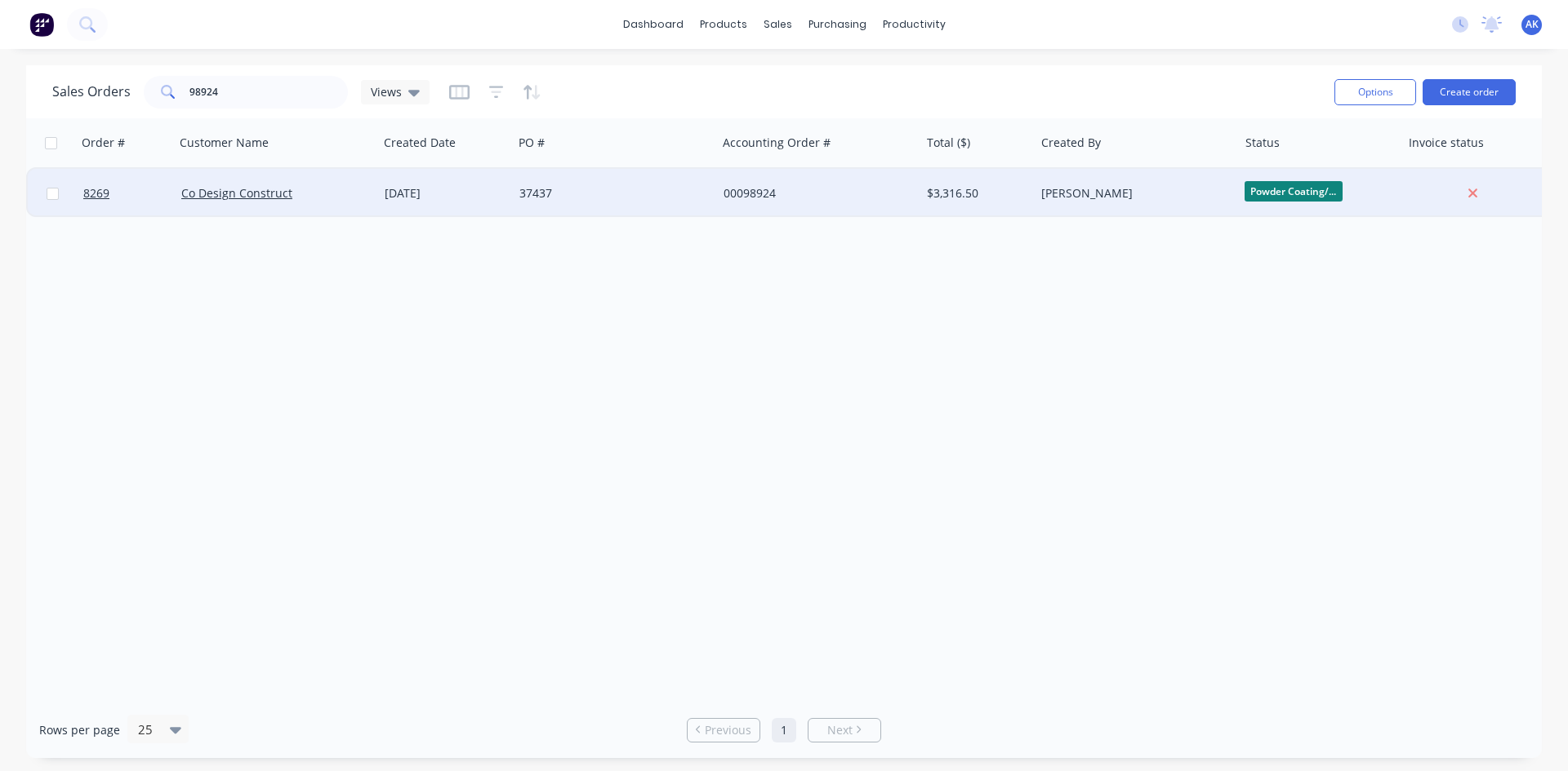
click at [510, 187] on div "[DATE]" at bounding box center [445, 193] width 135 height 49
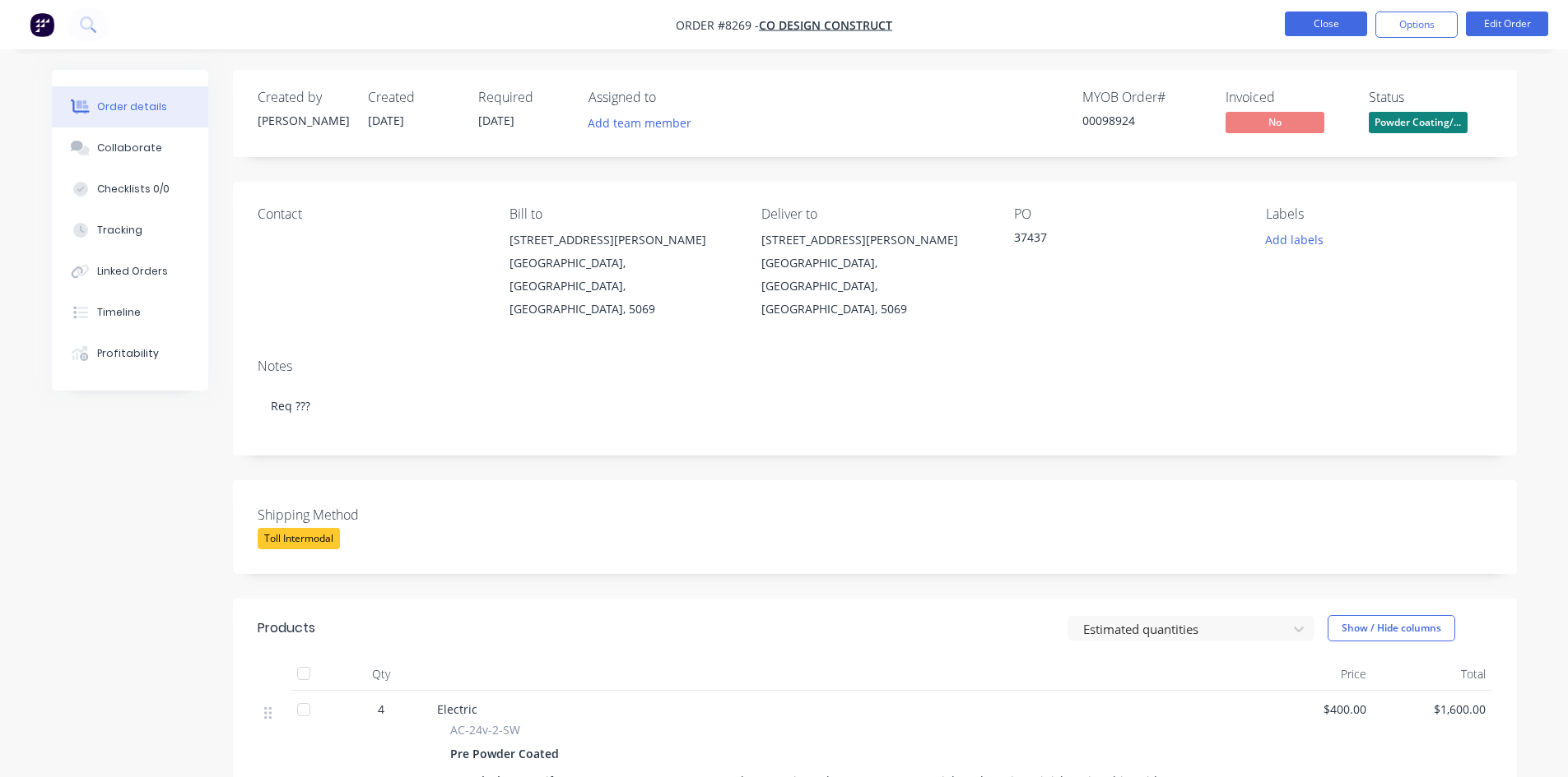
click at [1317, 30] on button "Close" at bounding box center [1325, 23] width 82 height 24
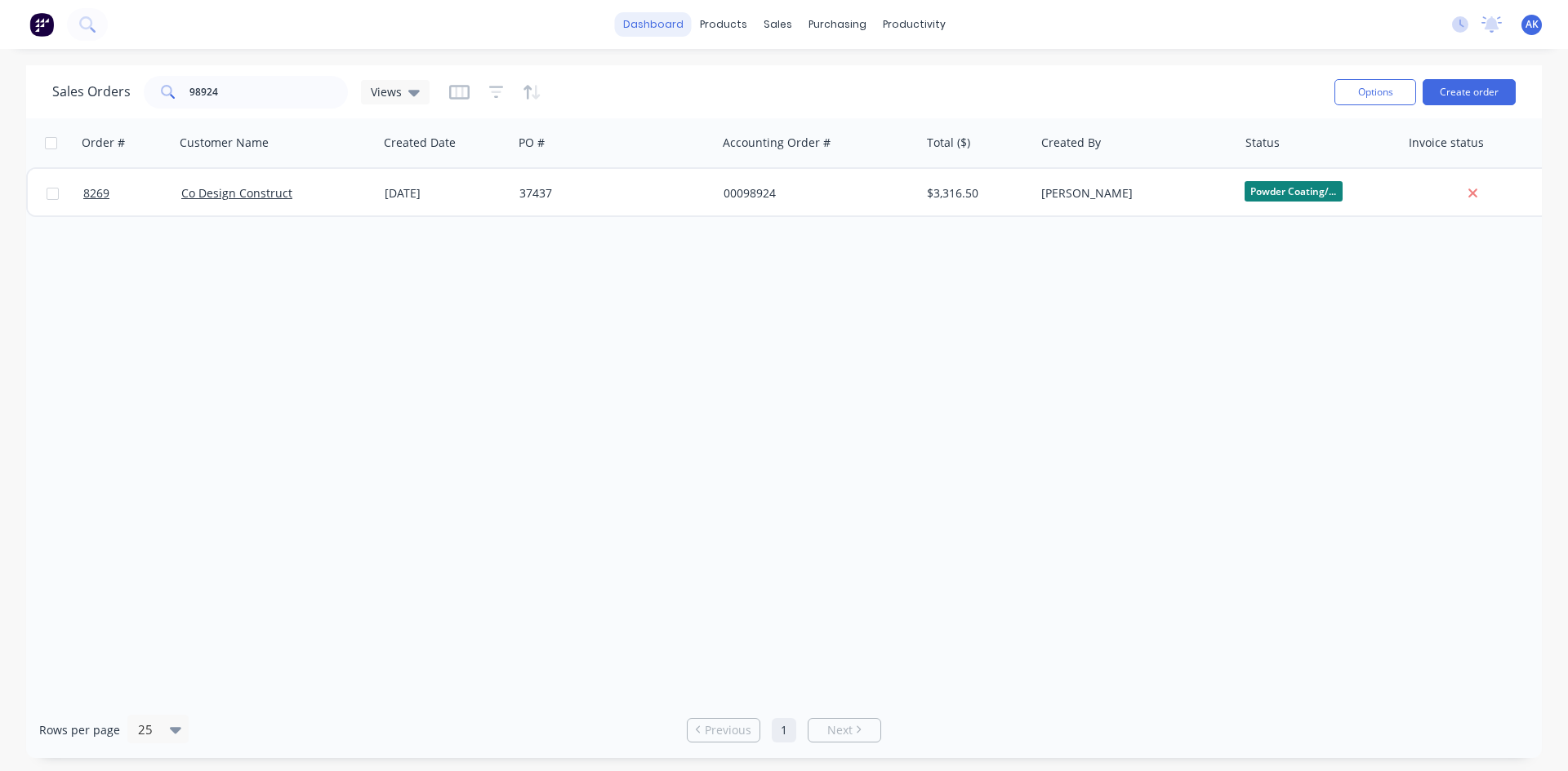
click at [656, 26] on link "dashboard" at bounding box center [653, 24] width 77 height 24
